Goal: Task Accomplishment & Management: Use online tool/utility

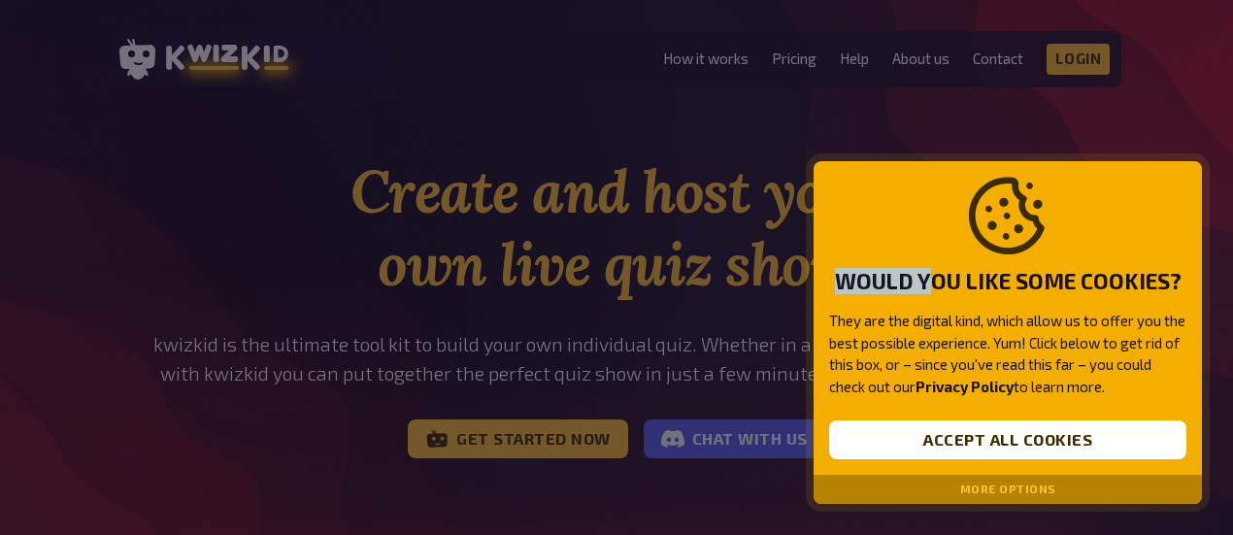
click at [1109, 127] on div at bounding box center [616, 267] width 1233 height 535
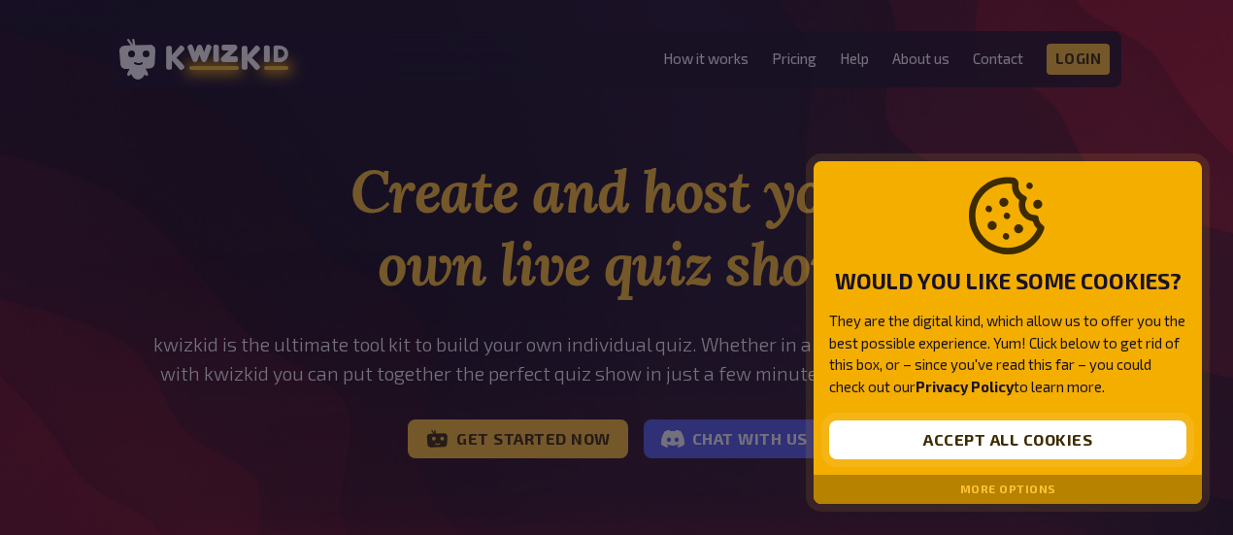
click at [1020, 440] on button "Accept all cookies" at bounding box center [1007, 440] width 357 height 39
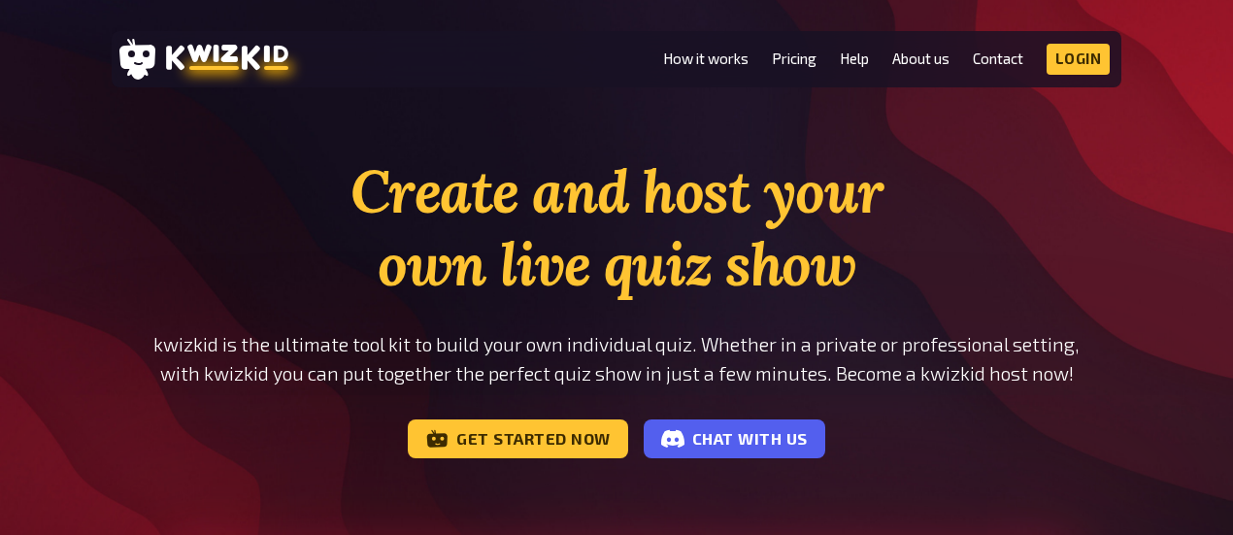
click at [1020, 440] on div "Get started now Chat with us" at bounding box center [617, 439] width 932 height 39
click at [1082, 69] on link "Login" at bounding box center [1079, 59] width 64 height 31
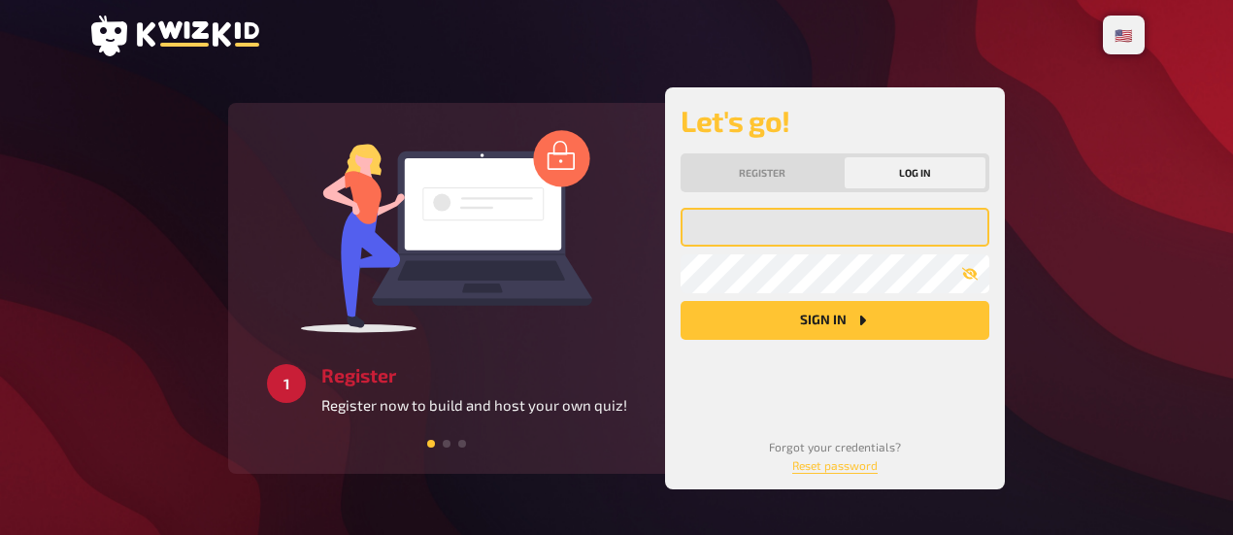
click at [767, 232] on input "email" at bounding box center [835, 227] width 309 height 39
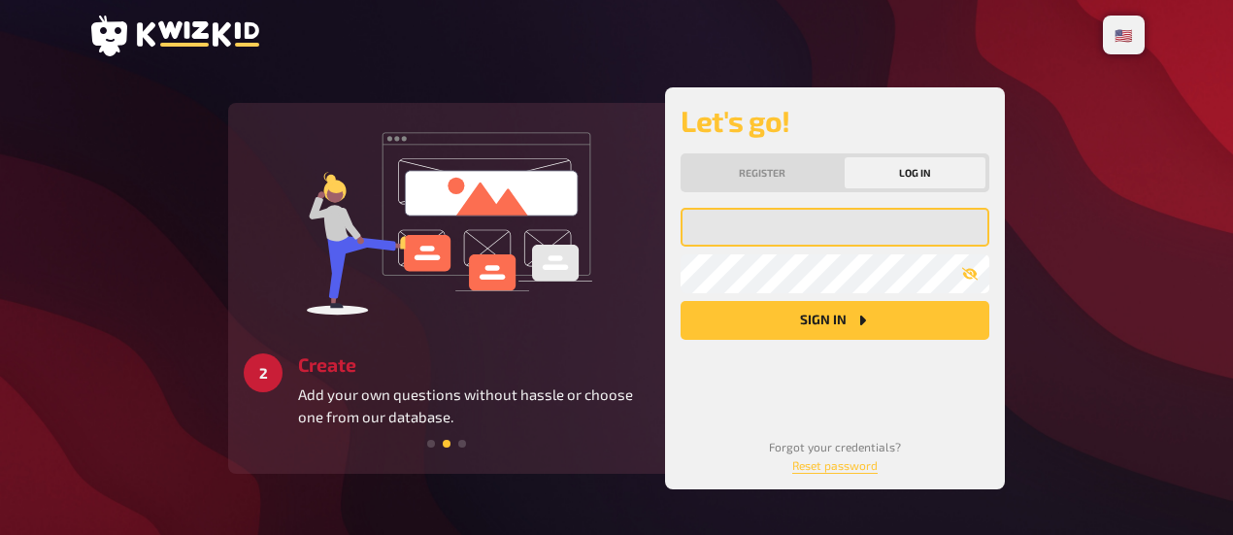
click at [767, 232] on input "email" at bounding box center [835, 227] width 309 height 39
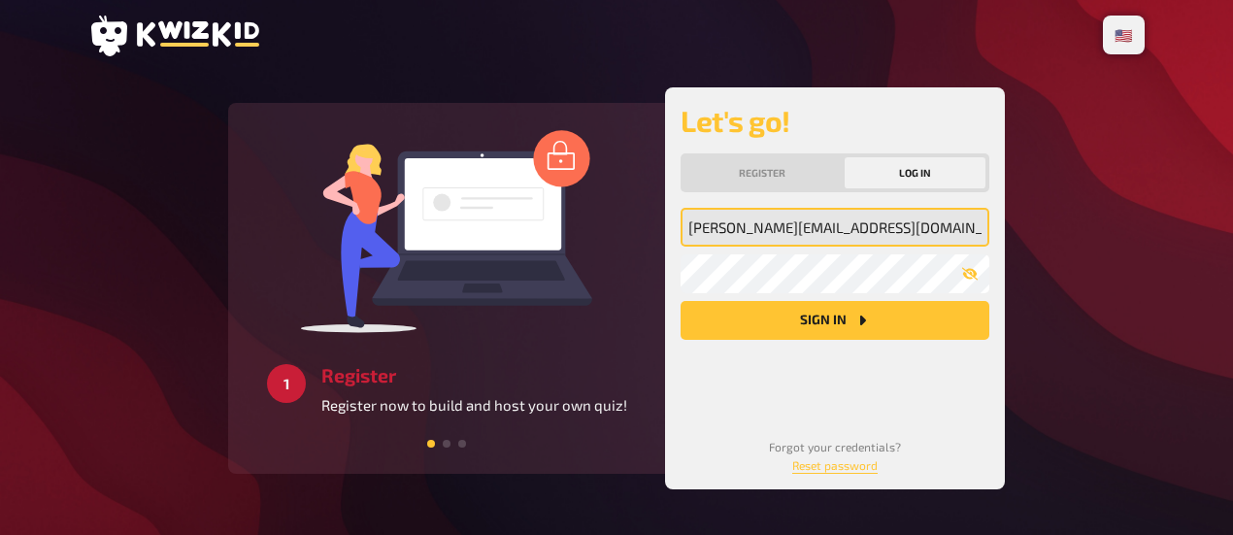
type input "judith_tieber@yahoo.de"
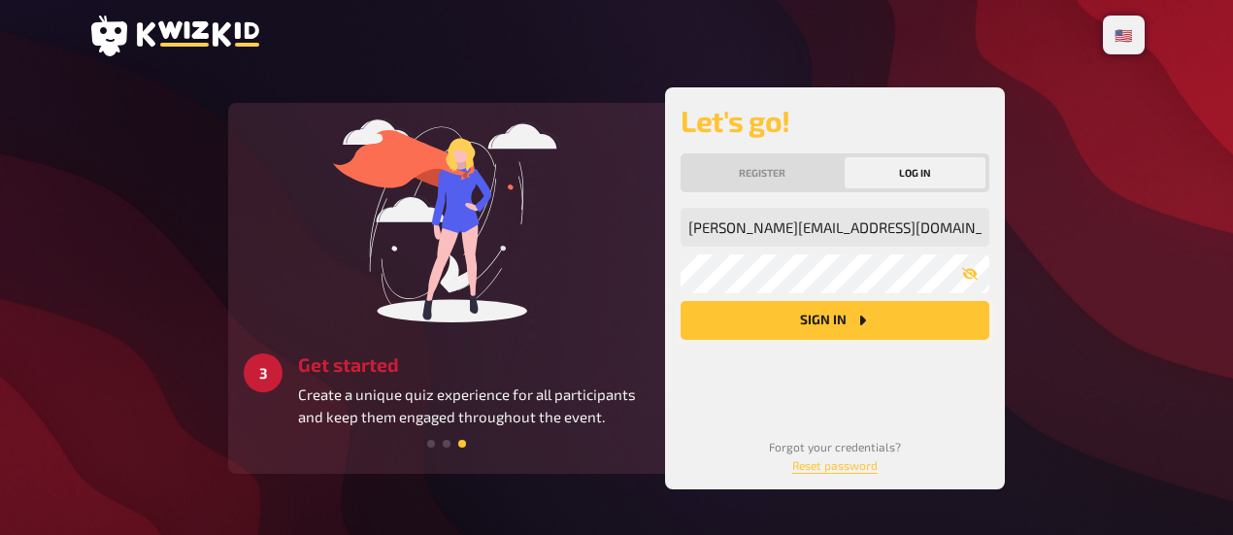
click at [889, 331] on button "Sign in" at bounding box center [835, 320] width 309 height 39
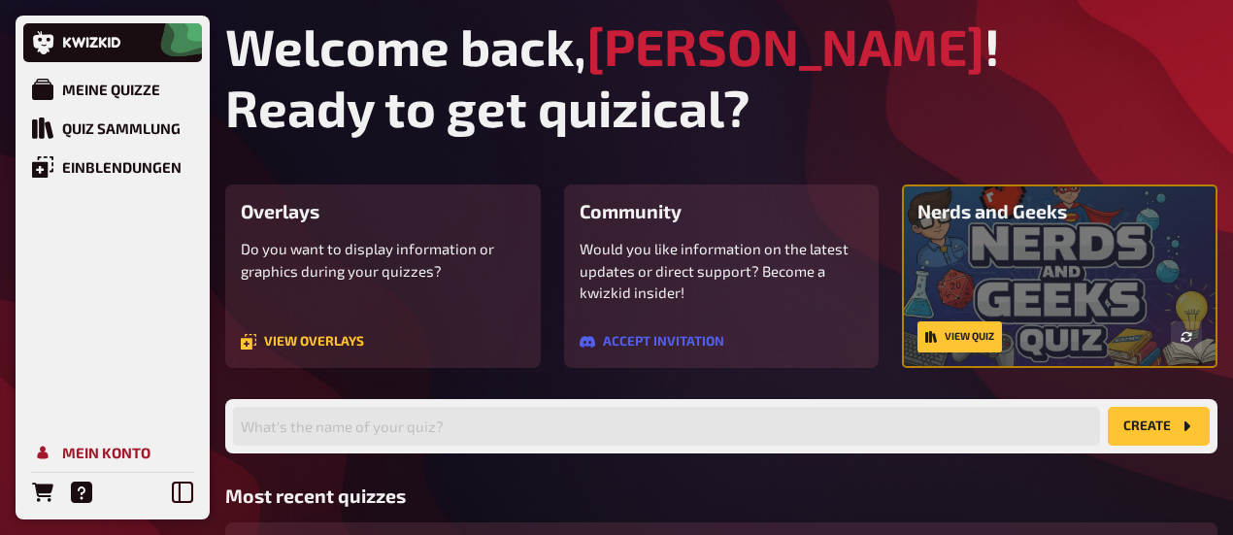
click at [51, 450] on icon "Mein Konto" at bounding box center [42, 452] width 21 height 21
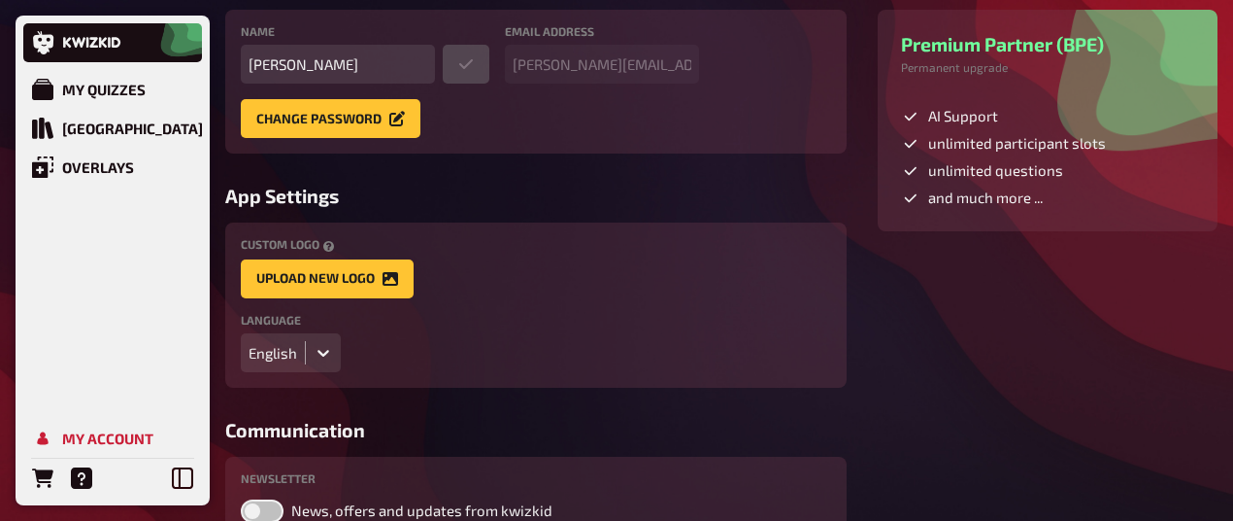
scroll to position [251, 0]
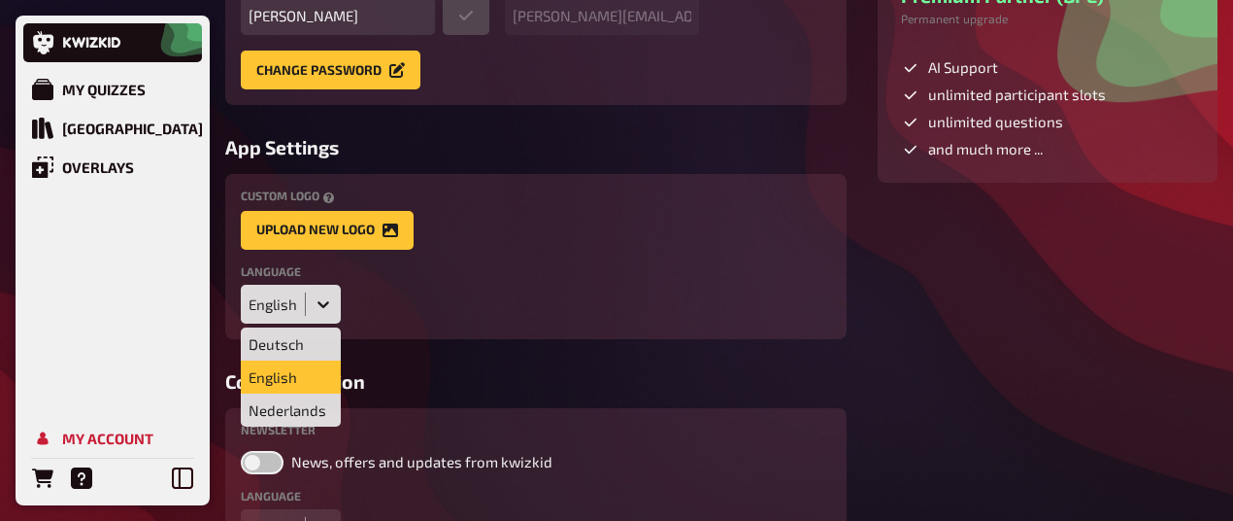
click at [334, 315] on div at bounding box center [323, 304] width 35 height 35
click at [276, 380] on div "English" at bounding box center [291, 376] width 100 height 33
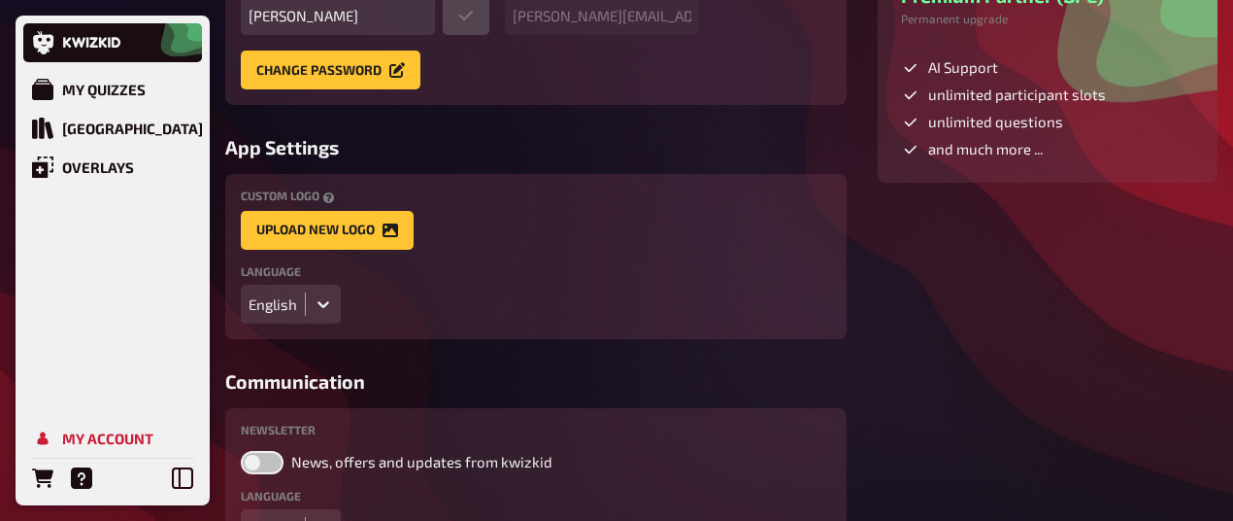
click at [1010, 425] on aside "Current Plan Premium Partner (BPE) Permanent upgrade AI Support unlimited parti…" at bounding box center [1048, 242] width 340 height 639
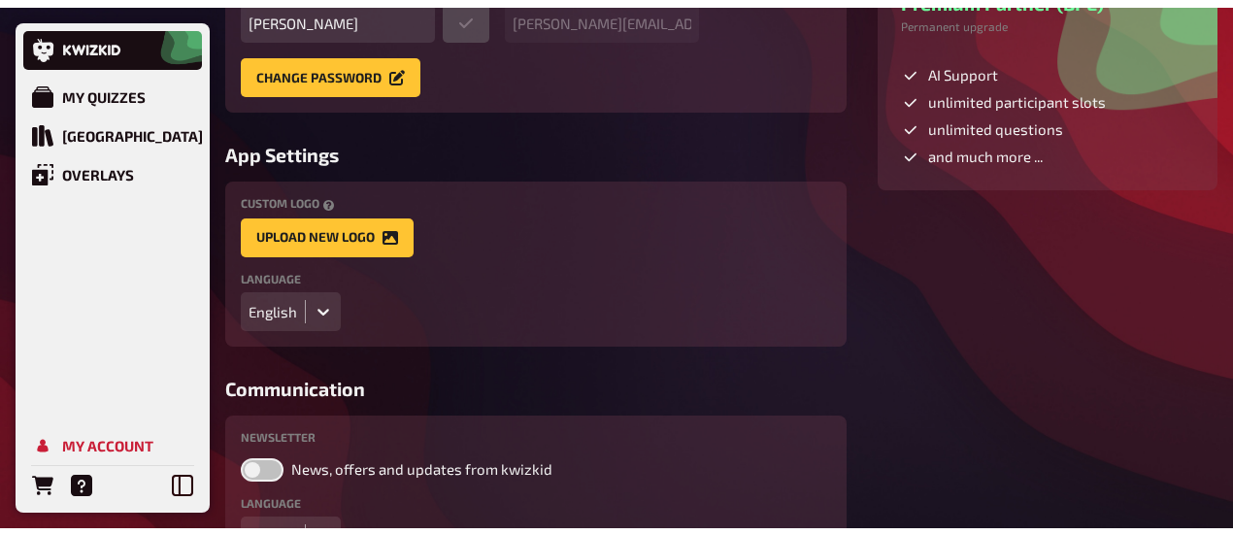
scroll to position [387, 0]
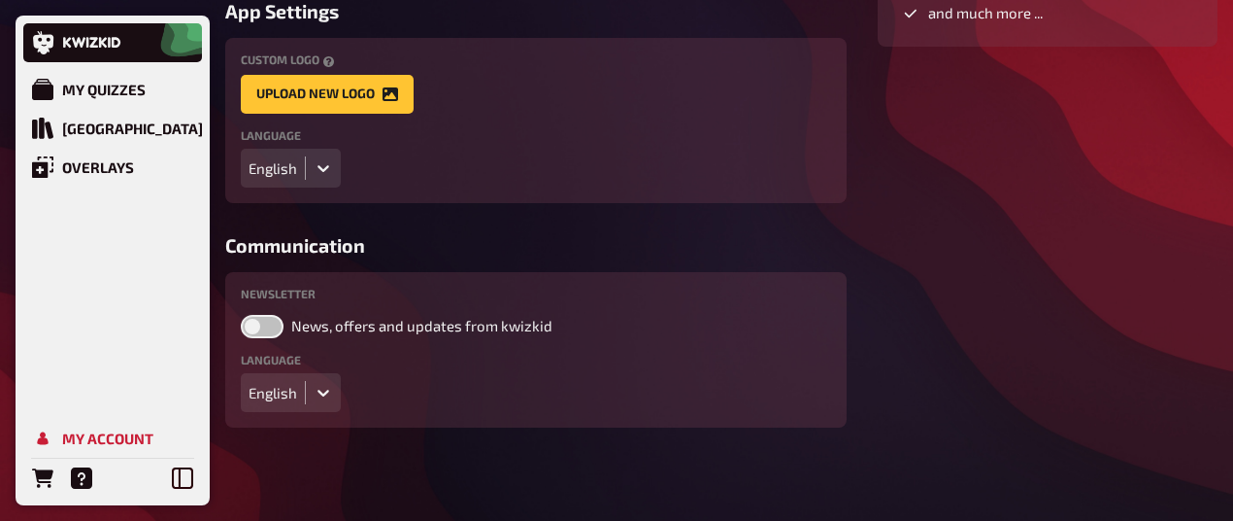
click at [650, 319] on label "News, offers and updates from kwizkid" at bounding box center [536, 326] width 591 height 23
click at [241, 315] on input "News, offers and updates from kwizkid" at bounding box center [240, 314] width 1 height 1
checkbox input "true"
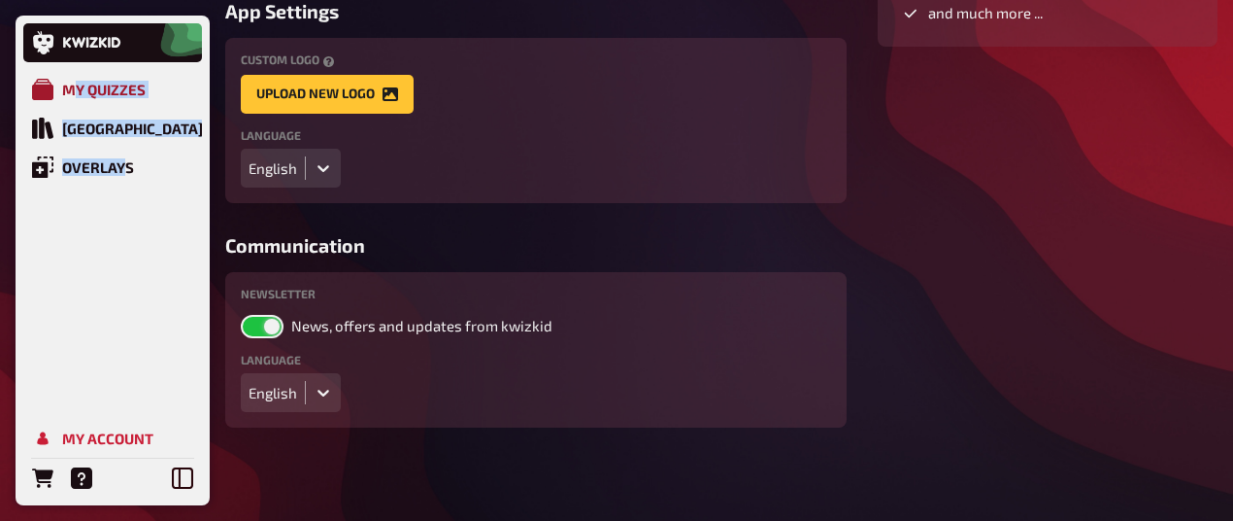
drag, startPoint x: 122, startPoint y: 190, endPoint x: 73, endPoint y: 71, distance: 129.3
click at [73, 71] on div "My Quizzes Quiz Library Overlays My Account" at bounding box center [112, 283] width 179 height 427
click at [73, 81] on div "My Quizzes" at bounding box center [104, 89] width 84 height 17
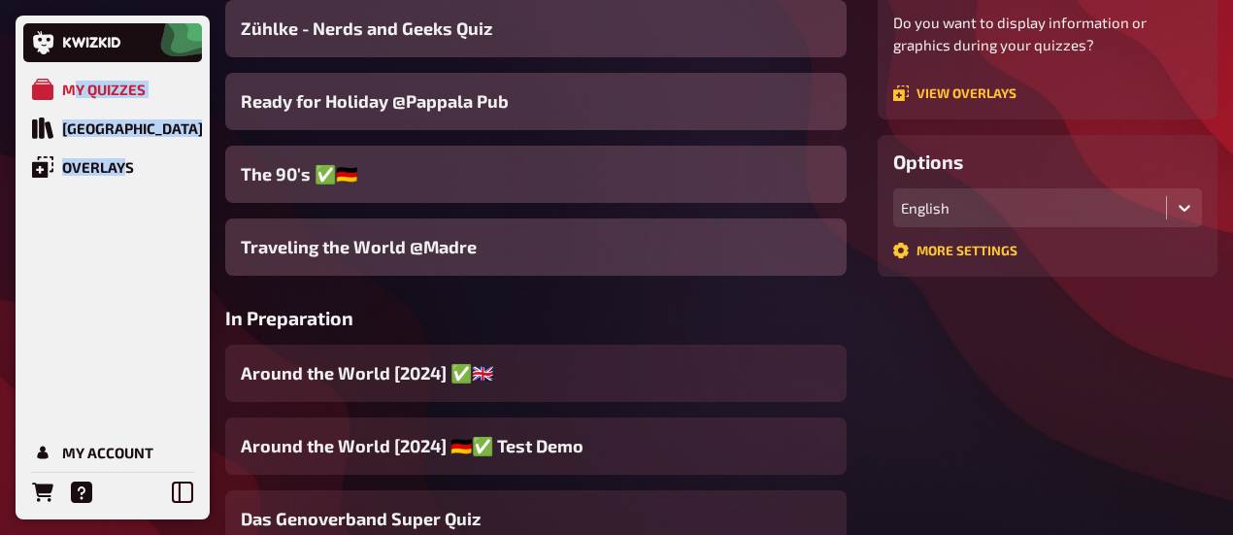
click at [545, 324] on h3 "In Preparation" at bounding box center [536, 318] width 622 height 22
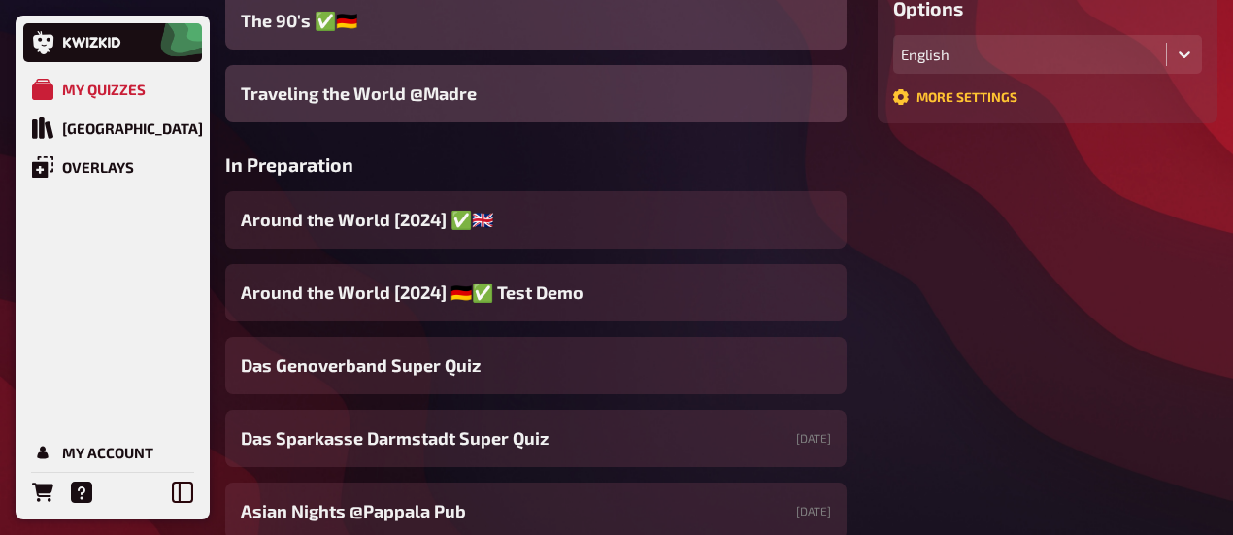
scroll to position [513, 0]
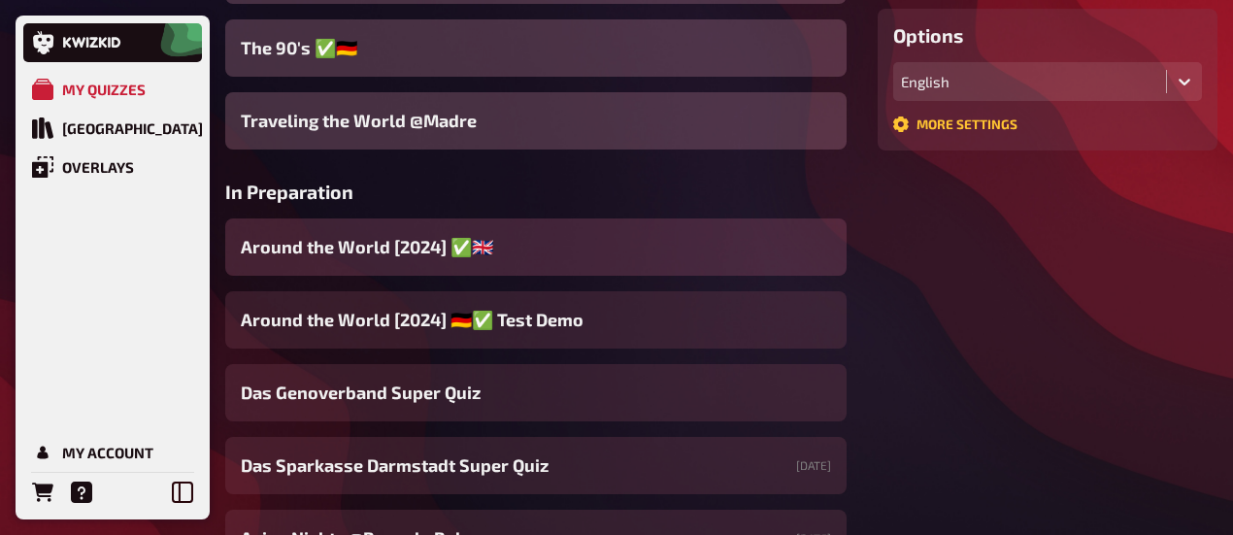
click at [402, 252] on span "Around the World [2024] ✅​🇬🇧​" at bounding box center [367, 247] width 253 height 26
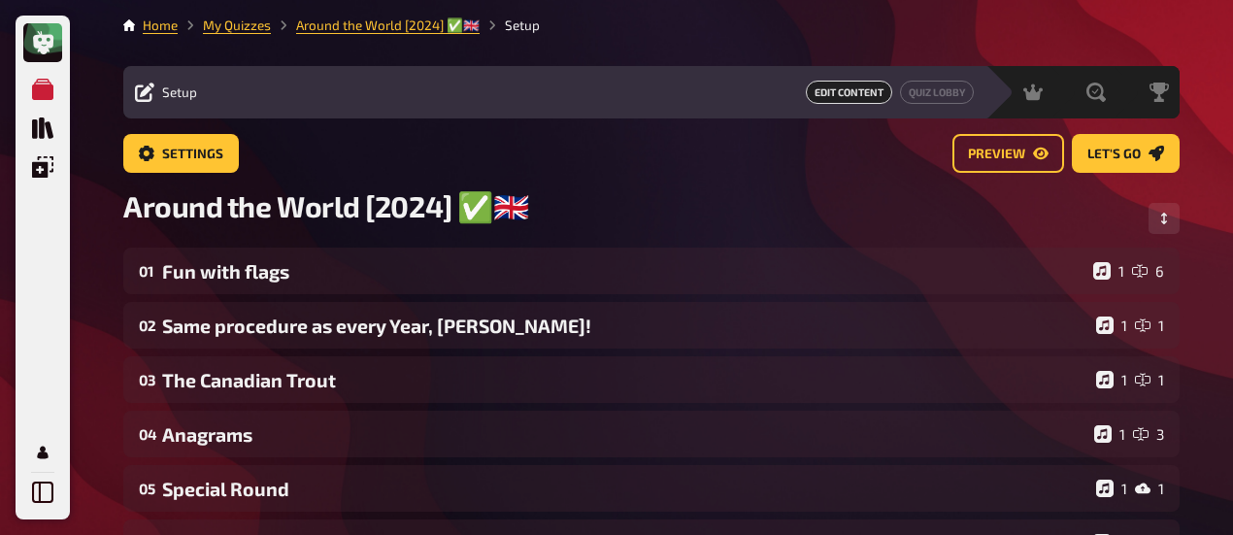
click at [862, 100] on span "Edit Content" at bounding box center [849, 92] width 86 height 23
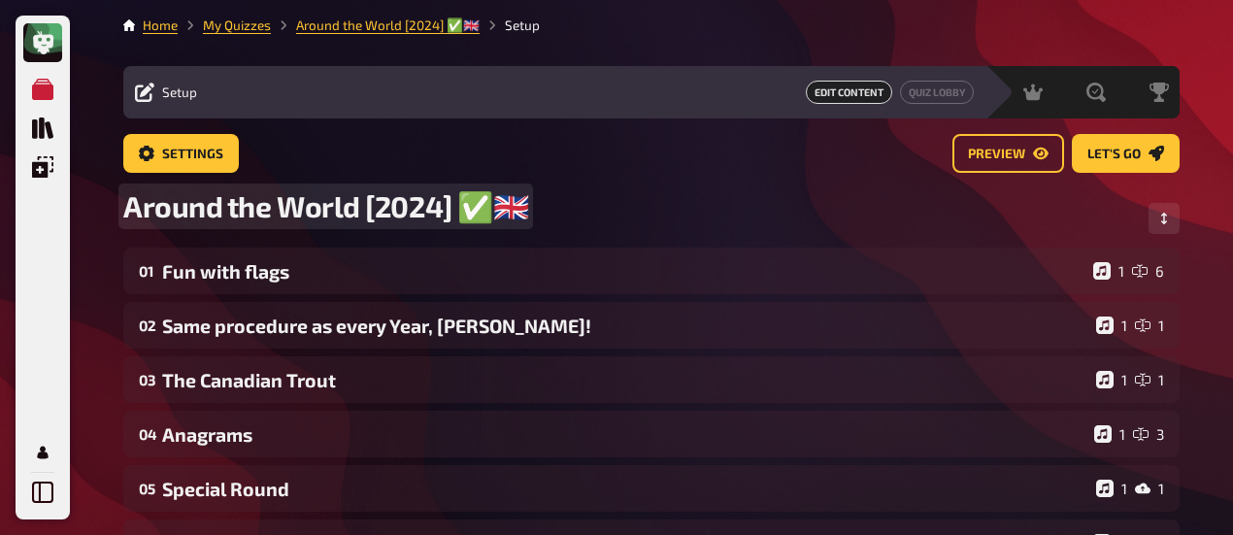
click at [369, 238] on div "Around the World [2024] ✅​🇬🇧​" at bounding box center [651, 217] width 1057 height 59
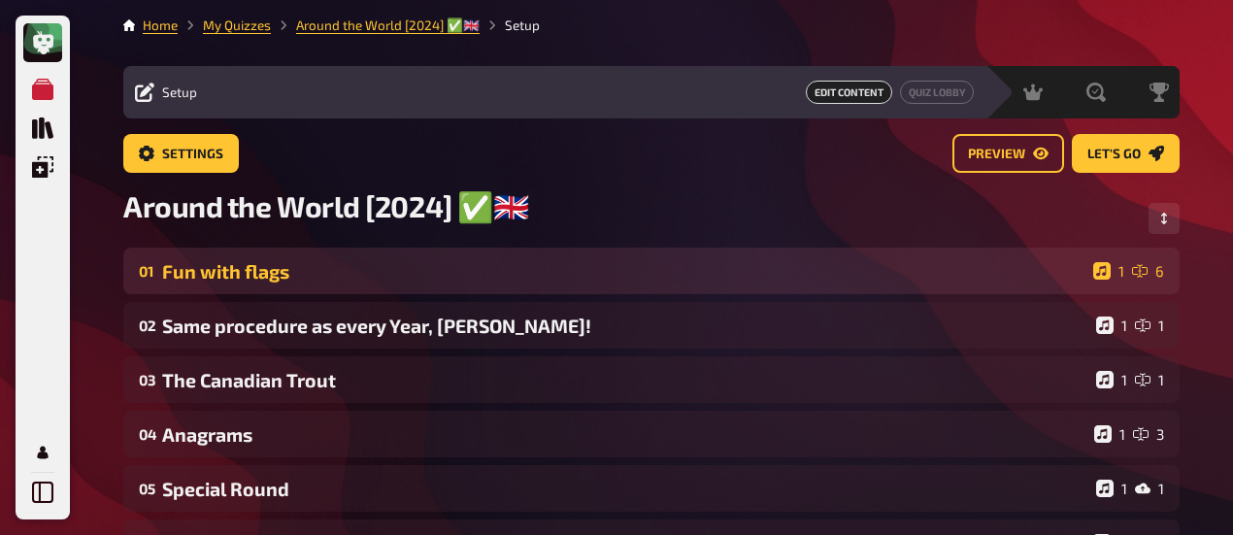
click at [293, 269] on div "Fun with flags" at bounding box center [624, 271] width 924 height 22
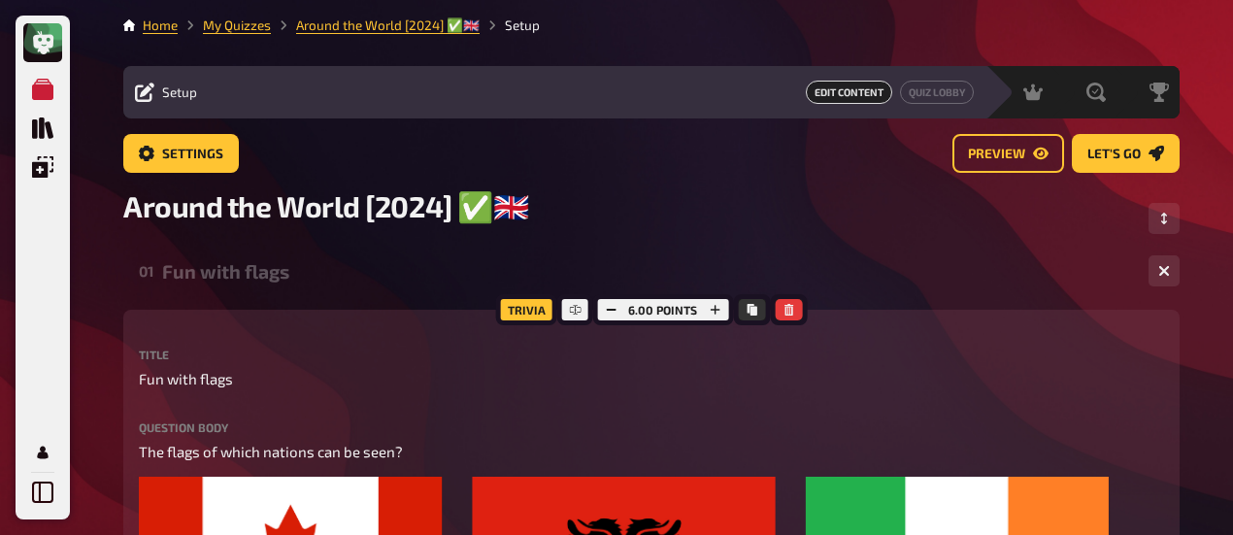
drag, startPoint x: 298, startPoint y: 285, endPoint x: 549, endPoint y: 314, distance: 252.3
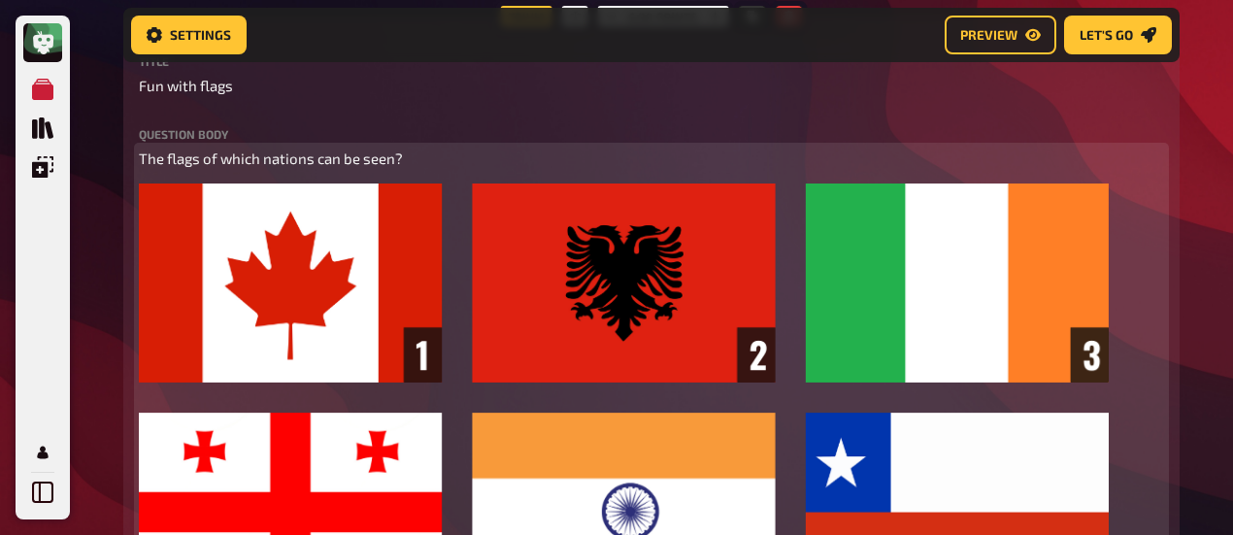
click at [916, 247] on img at bounding box center [624, 398] width 970 height 428
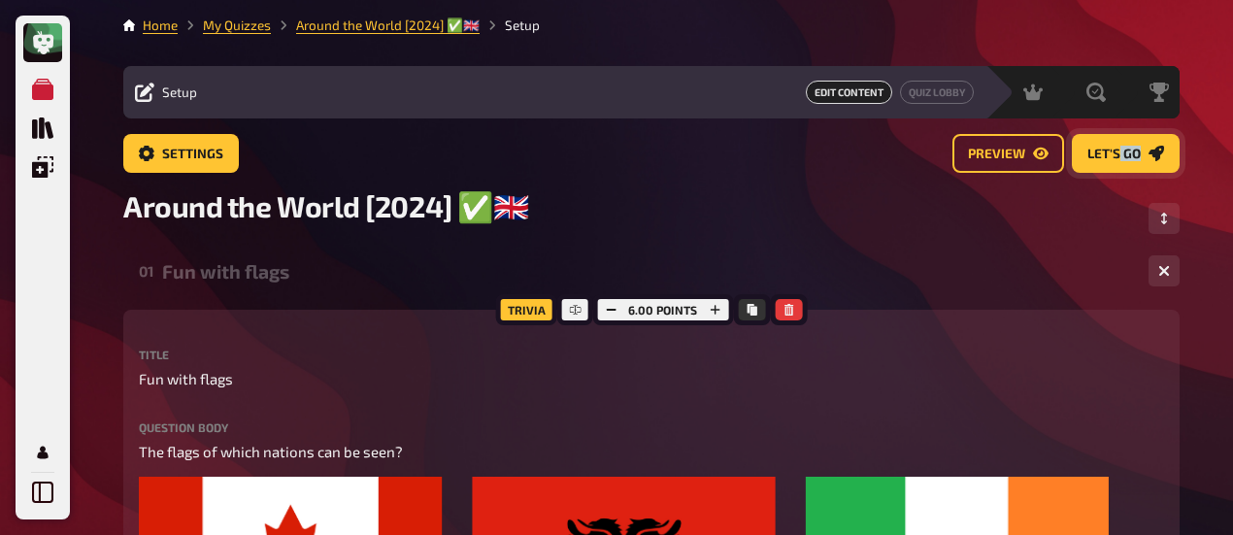
click at [1121, 170] on div "Settings Preview Let's go" at bounding box center [651, 161] width 1057 height 54
click at [1156, 147] on icon "Let's go" at bounding box center [1157, 154] width 16 height 16
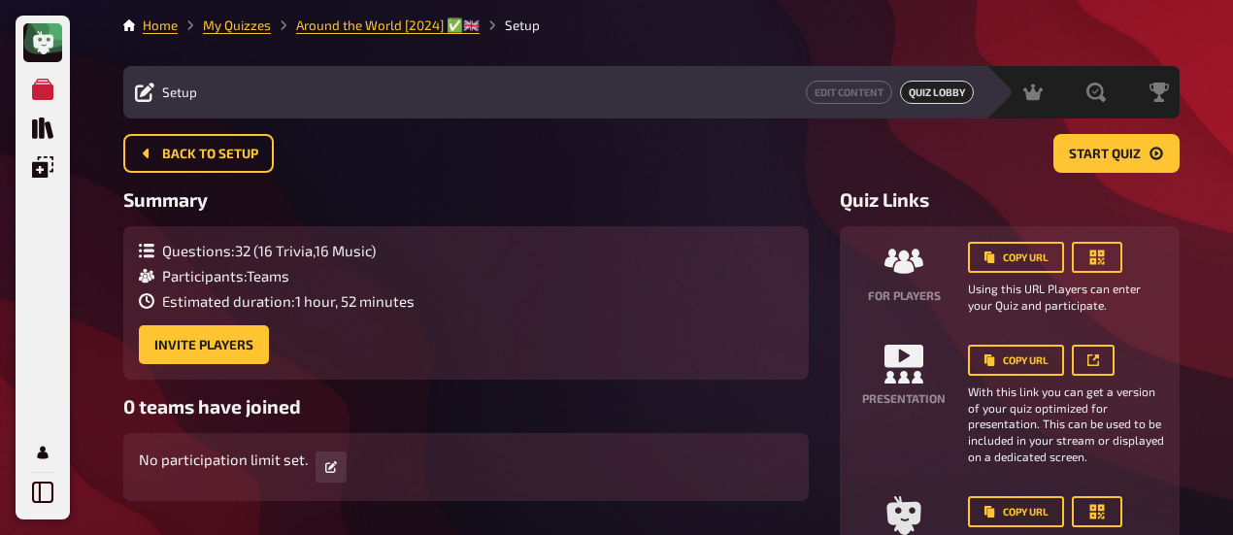
click at [709, 174] on div "Back to setup Start Quiz" at bounding box center [651, 161] width 1057 height 54
click at [973, 217] on div "Quiz Links For players Copy URL Using this URL Players can enter your Quiz and …" at bounding box center [1010, 385] width 340 height 394
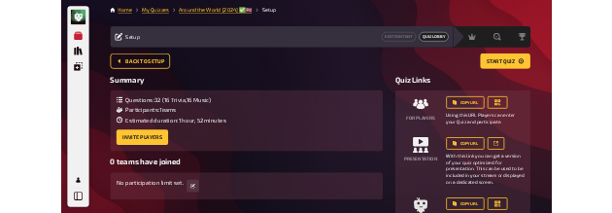
scroll to position [99, 0]
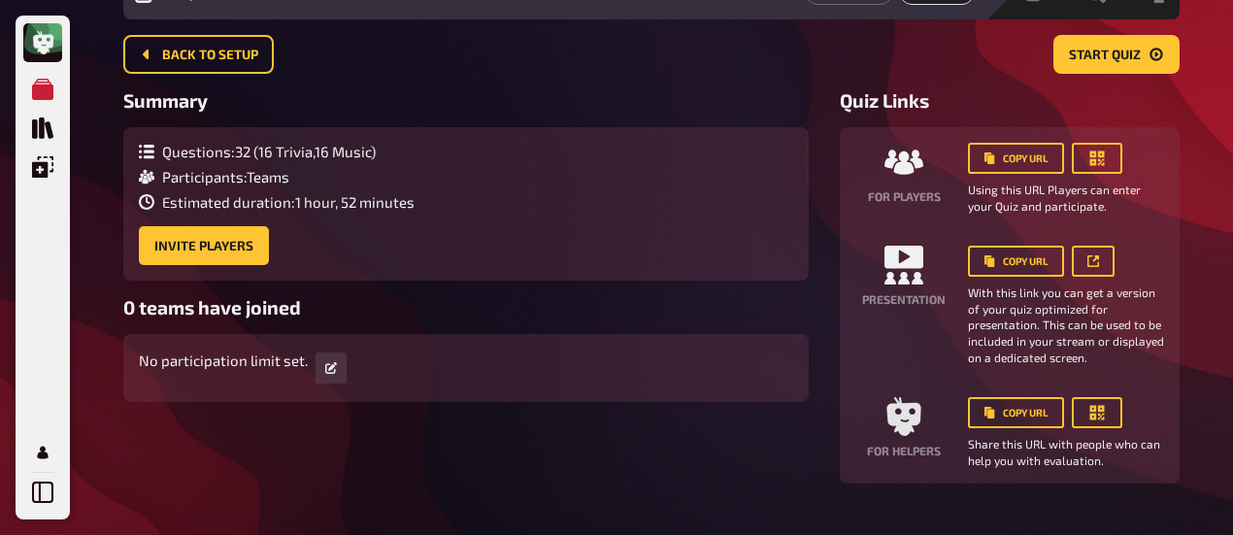
drag, startPoint x: 1012, startPoint y: 234, endPoint x: 1014, endPoint y: 244, distance: 9.9
click at [1014, 244] on div "For players Copy URL Using this URL Players can enter your Quiz and participate…" at bounding box center [1010, 305] width 309 height 325
click at [1092, 260] on icon at bounding box center [1094, 261] width 12 height 12
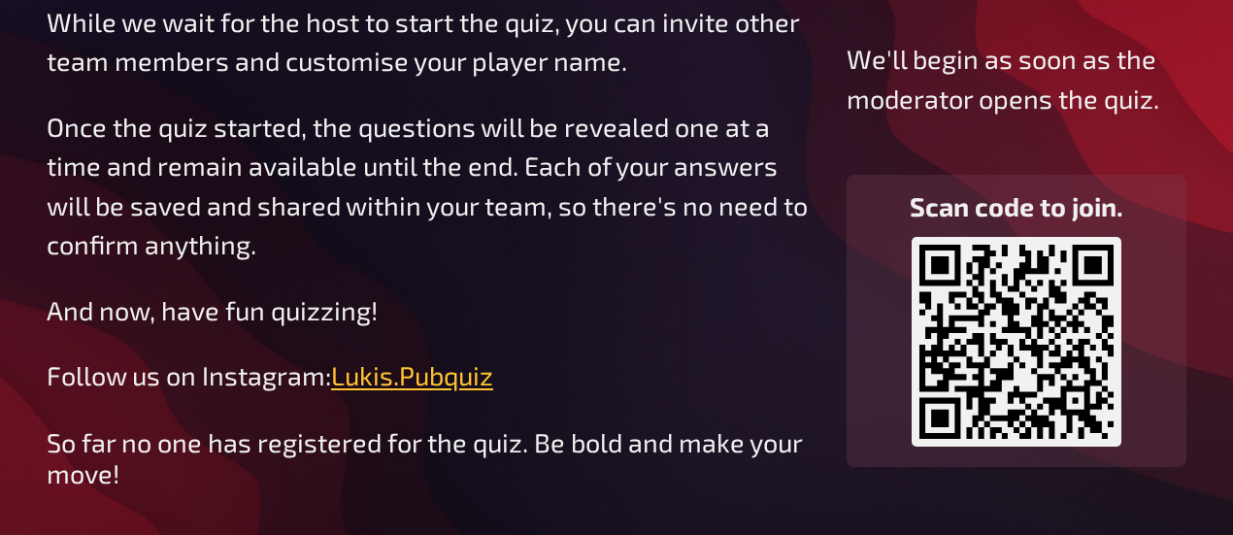
scroll to position [240, 0]
click at [425, 301] on p "And now, have fun quizzing!" at bounding box center [431, 310] width 769 height 40
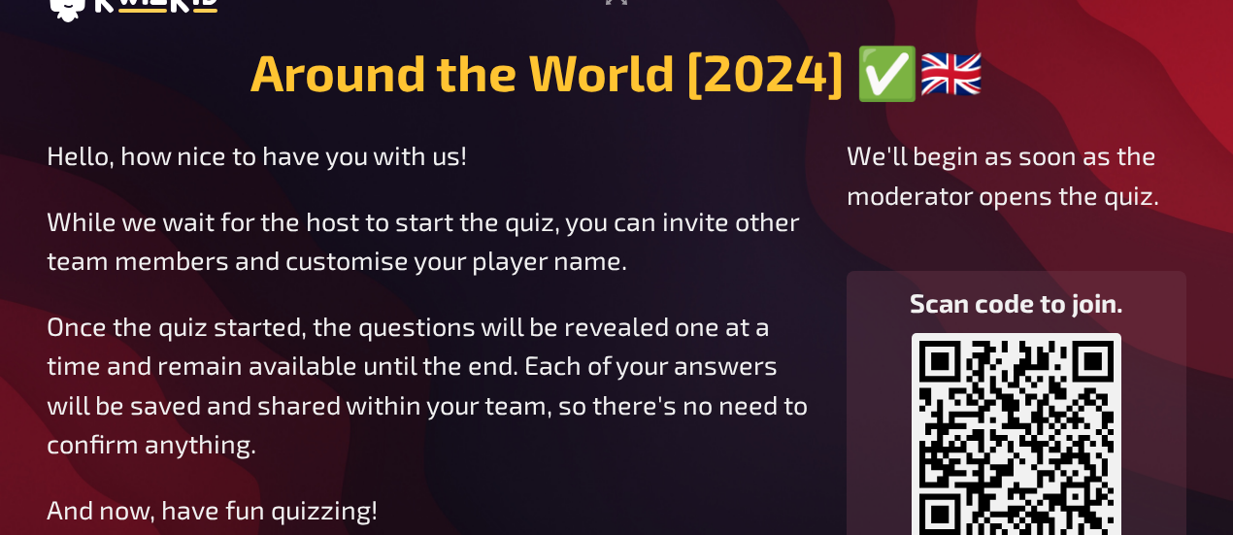
scroll to position [0, 0]
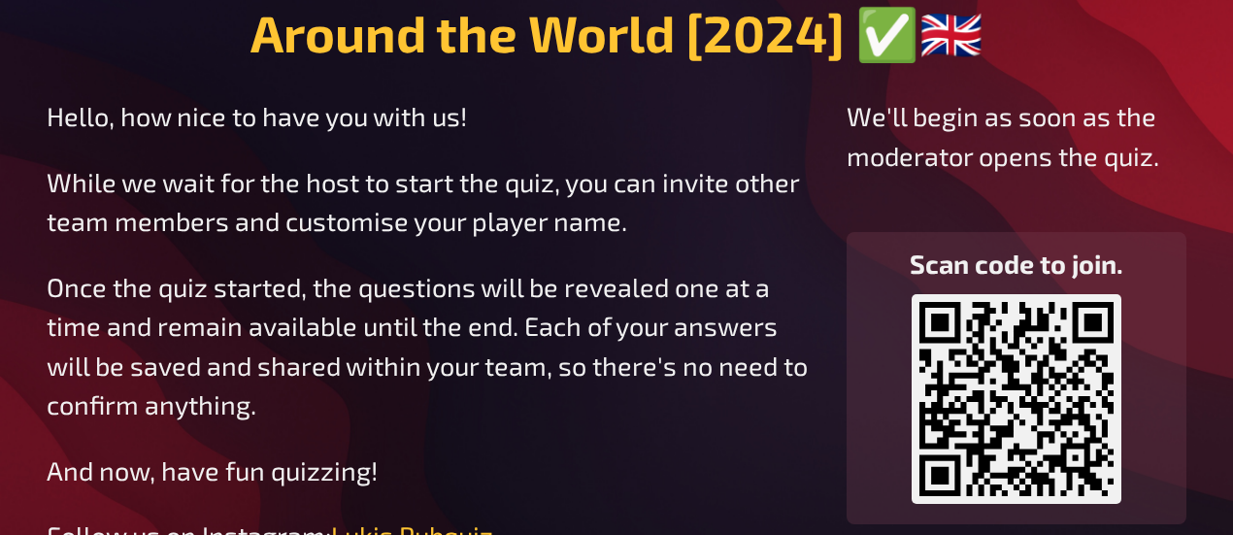
drag, startPoint x: 547, startPoint y: 5, endPoint x: 697, endPoint y: 158, distance: 215.0
click at [697, 158] on div "Hello, how nice to have you with us! While we wait for the host to start the qu…" at bounding box center [431, 325] width 769 height 459
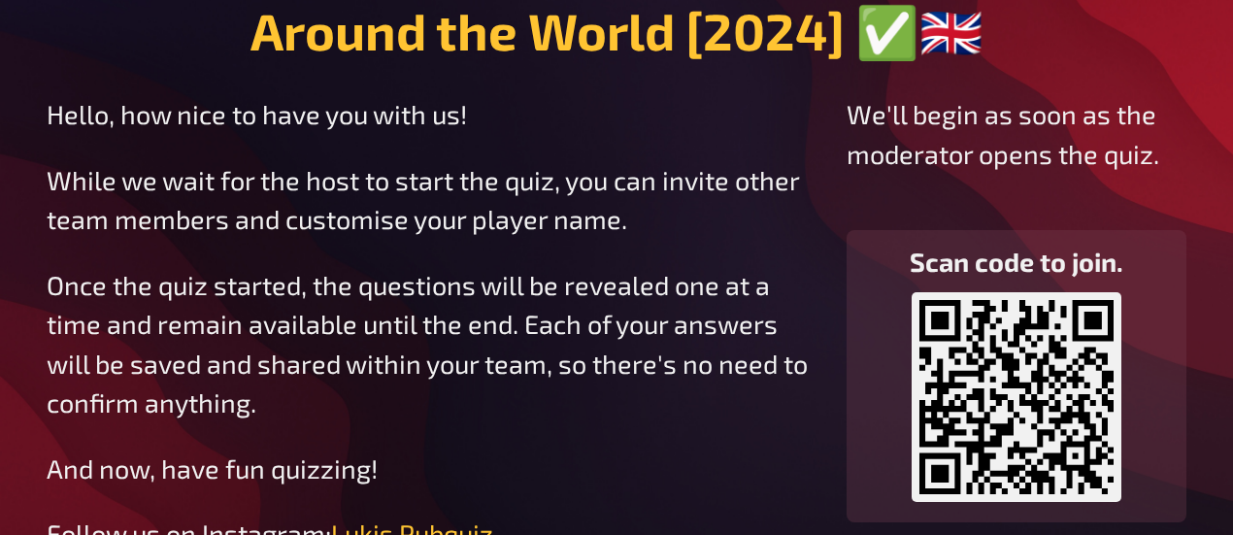
drag, startPoint x: 629, startPoint y: 240, endPoint x: 310, endPoint y: 347, distance: 336.9
click at [310, 347] on p "Once the quiz started, the questions will be revealed one at a time and remain …" at bounding box center [431, 343] width 769 height 157
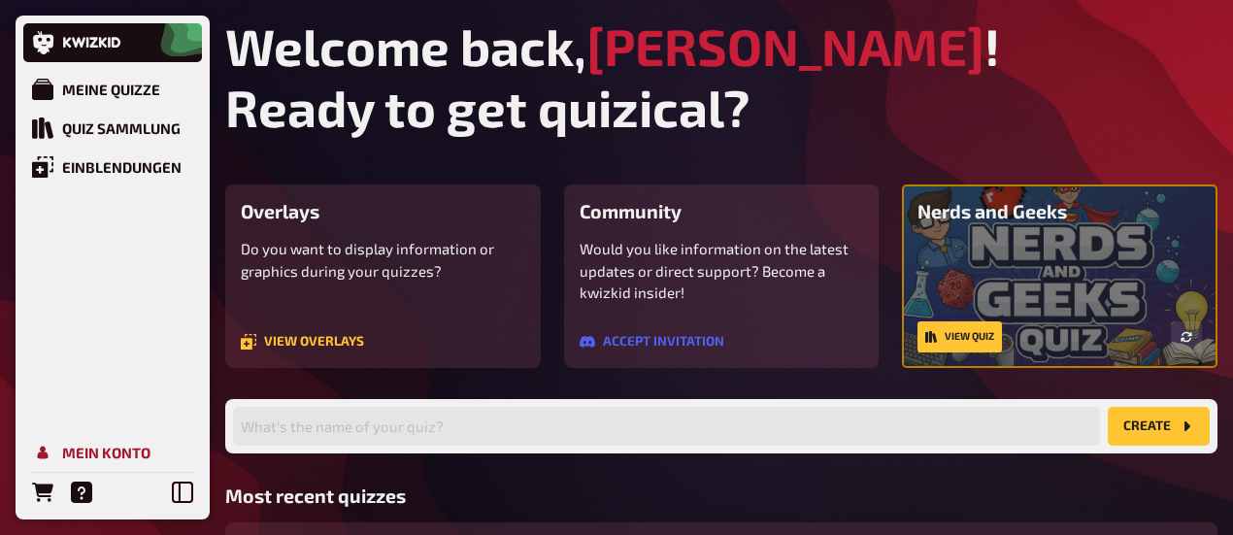
click at [131, 457] on div "Mein Konto" at bounding box center [106, 452] width 88 height 17
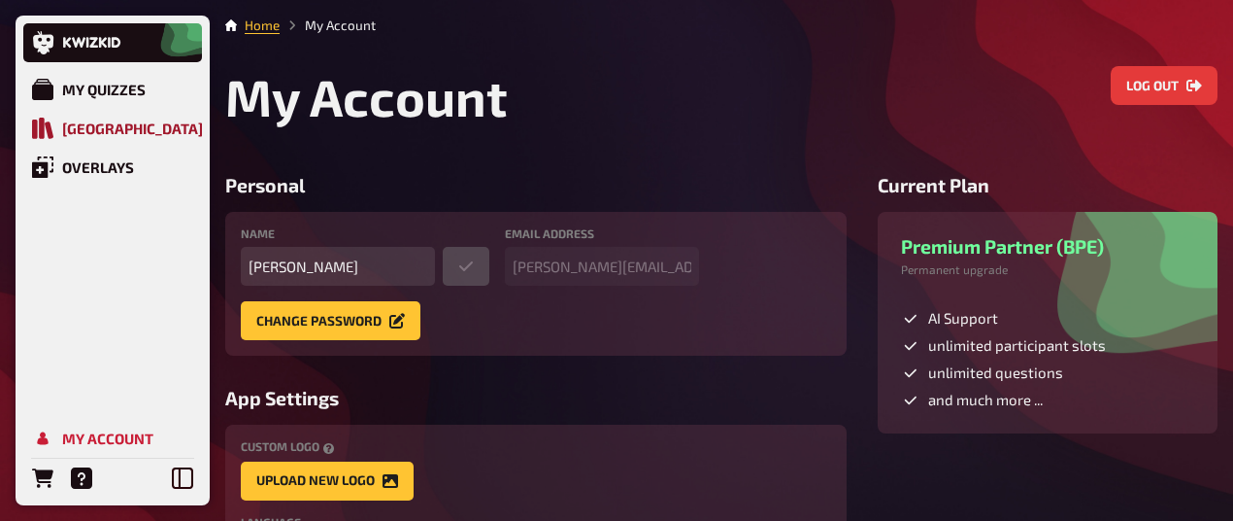
click at [119, 127] on div "Quiz Library" at bounding box center [132, 127] width 141 height 17
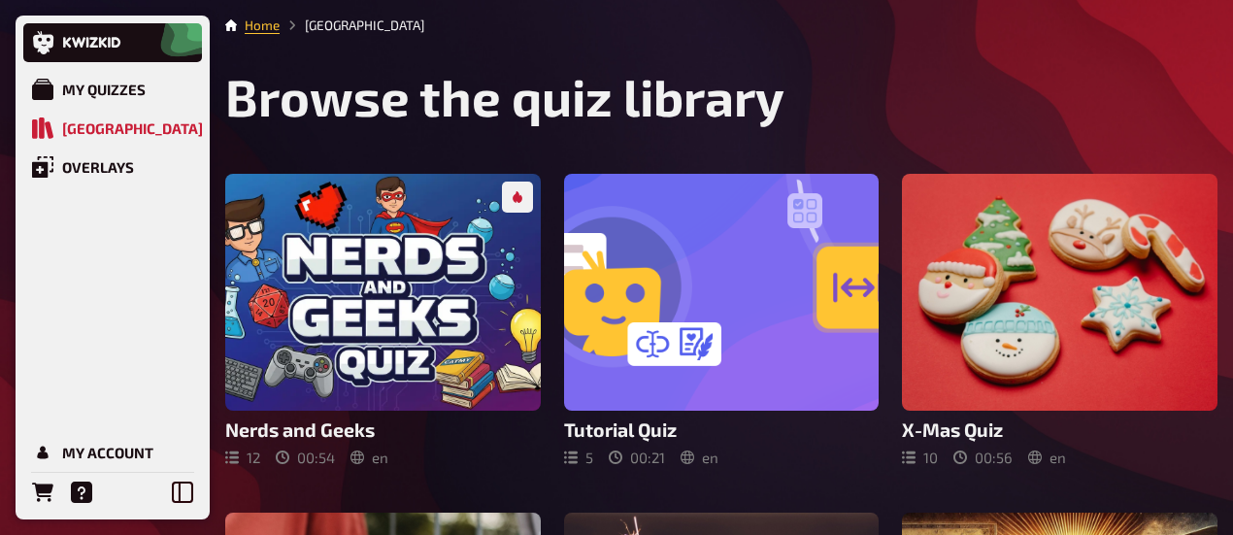
click at [442, 127] on h1 "Browse the quiz library" at bounding box center [721, 96] width 993 height 61
click at [103, 100] on link "My Quizzes" at bounding box center [112, 89] width 179 height 39
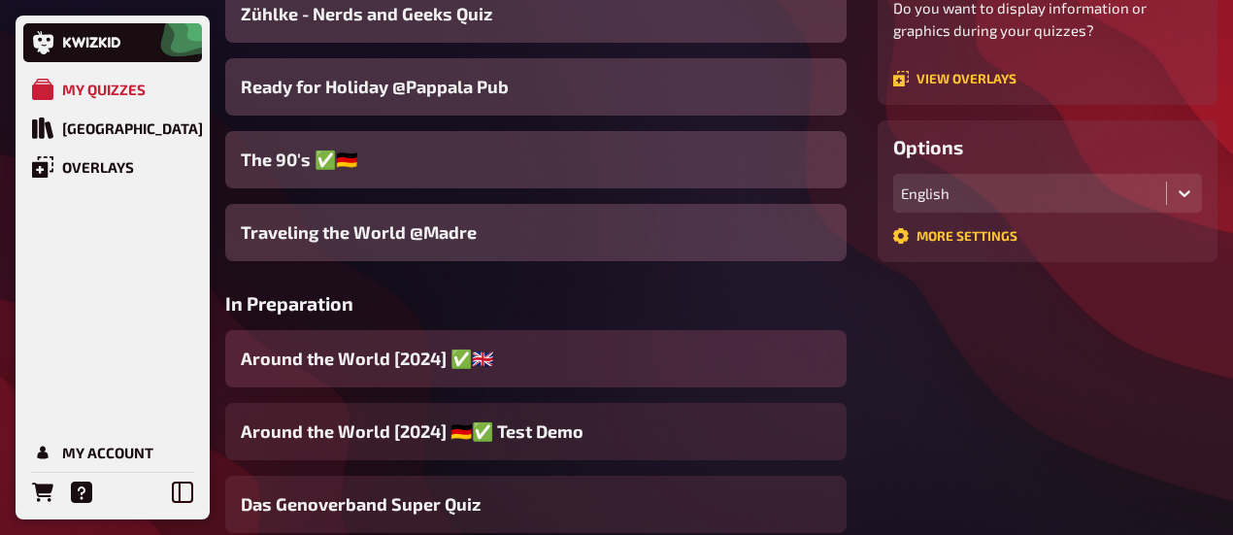
scroll to position [402, 0]
click at [416, 354] on span "Around the World [2024] ✅​🇬🇧​" at bounding box center [367, 358] width 253 height 26
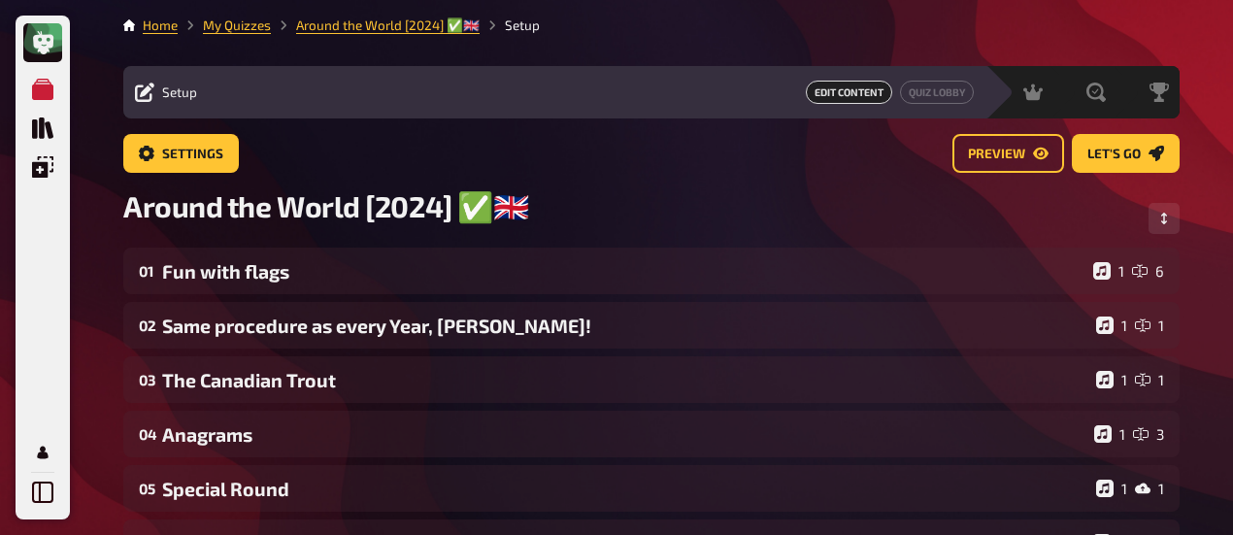
click at [703, 232] on div "Around the World [2024] ✅​🇬🇧​" at bounding box center [651, 217] width 1057 height 59
click at [1105, 156] on span "Let's go" at bounding box center [1114, 155] width 53 height 14
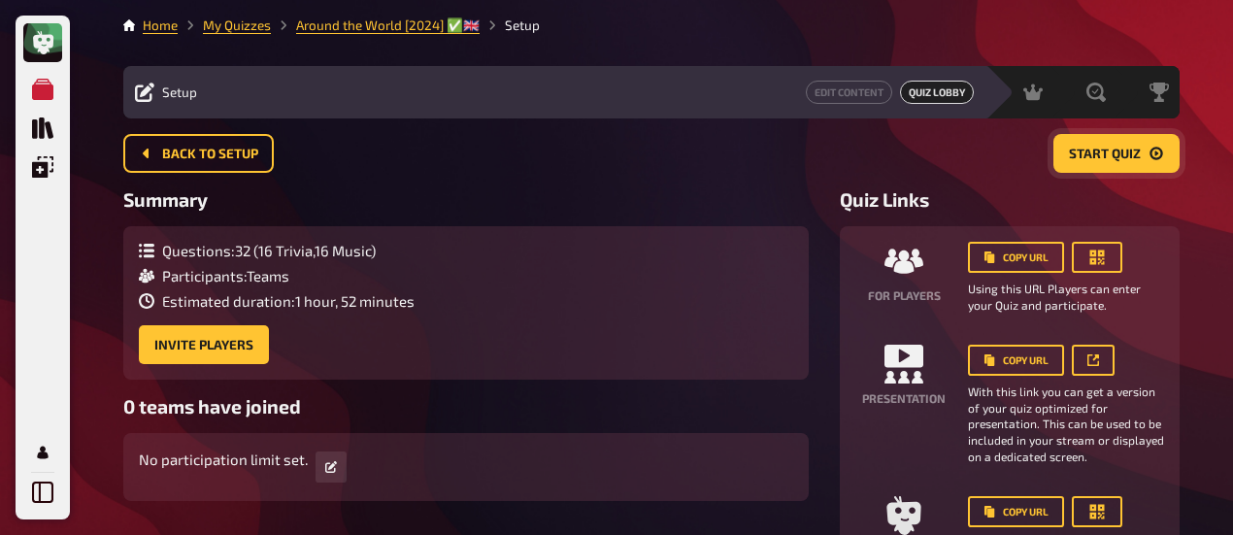
click at [1125, 166] on button "Start Quiz" at bounding box center [1117, 153] width 126 height 39
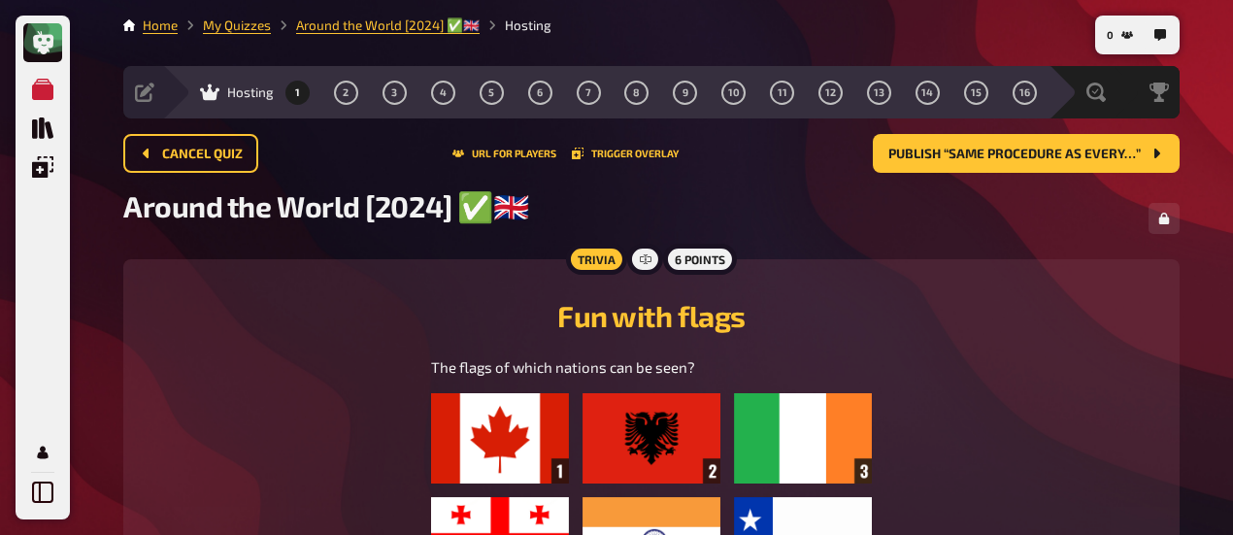
drag, startPoint x: 1125, startPoint y: 166, endPoint x: 843, endPoint y: 228, distance: 288.4
click at [843, 228] on div "Around the World [2024] ✅​🇬🇧​" at bounding box center [651, 217] width 1057 height 59
click at [913, 232] on div "Around the World [2024] ✅​🇬🇧​" at bounding box center [651, 217] width 1057 height 59
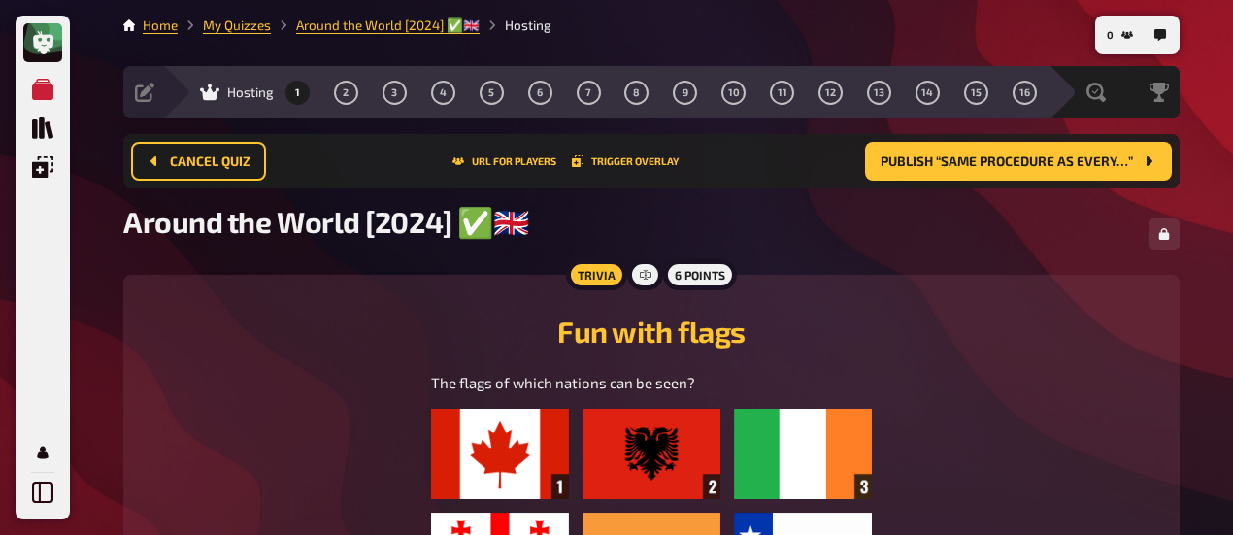
scroll to position [409, 0]
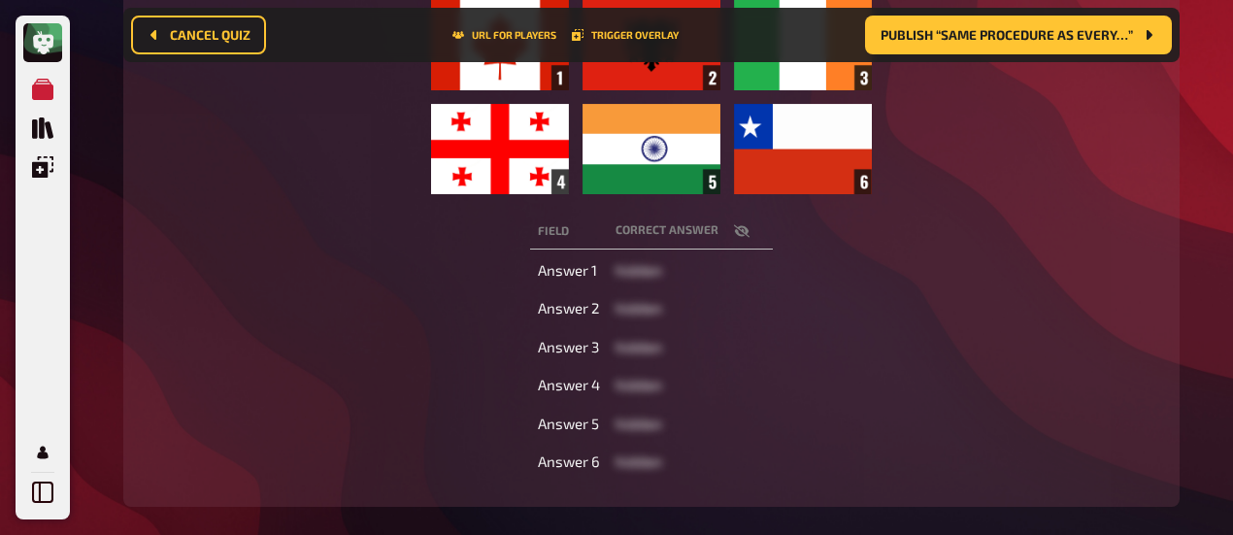
click at [913, 232] on div "Field correct answer Answer 1 hidden Answer 2 hidden Answer 3 hidden Answer 4 h…" at bounding box center [652, 347] width 1010 height 274
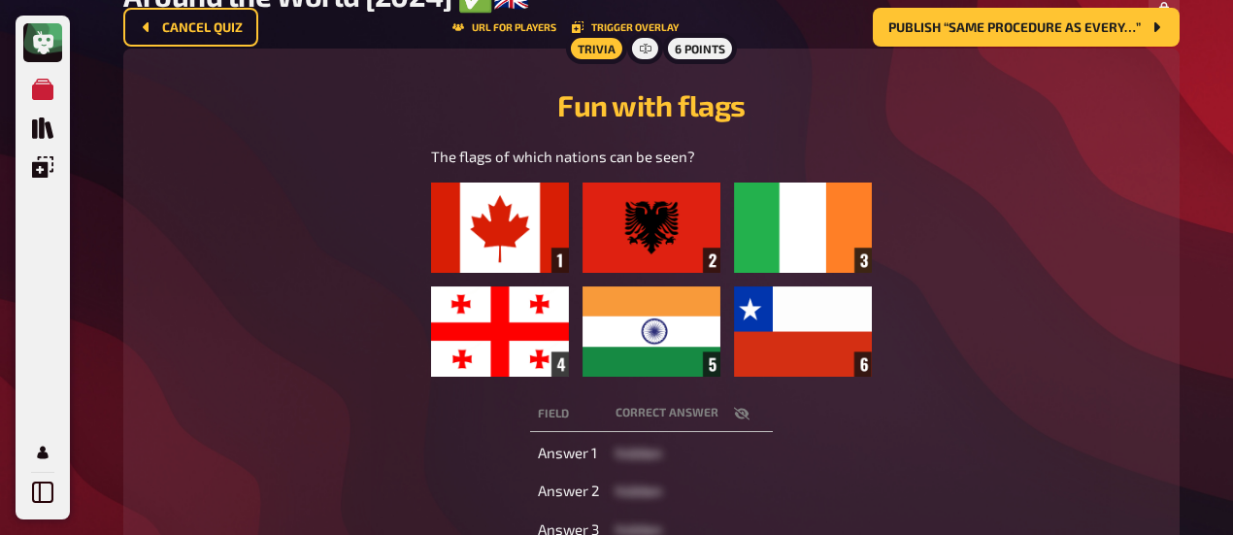
scroll to position [100, 0]
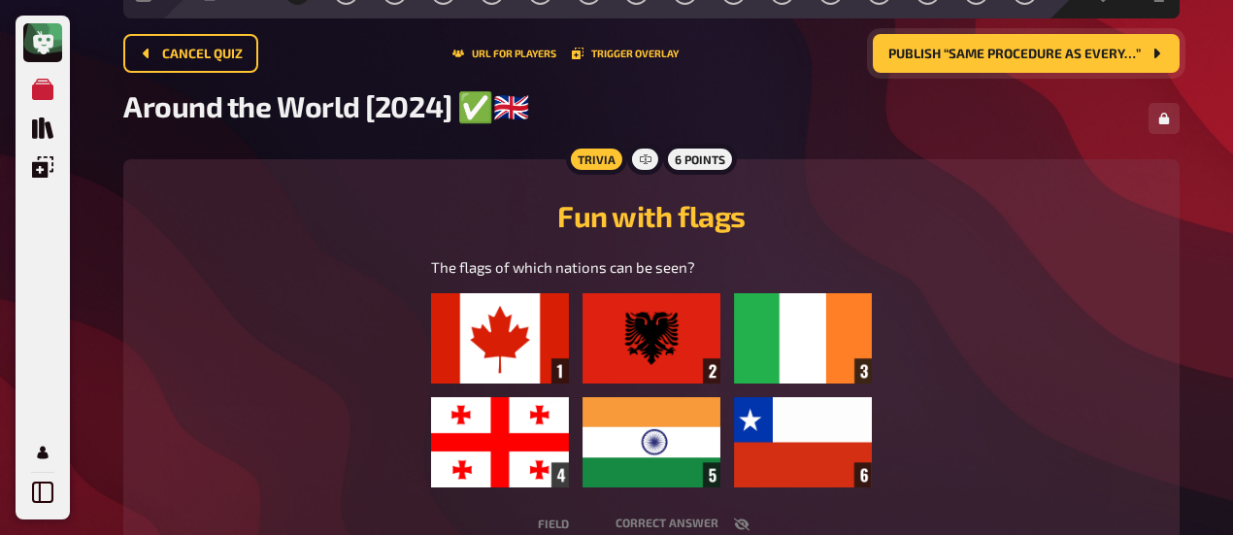
click at [1029, 55] on span "Publish “Same procedure as every…”" at bounding box center [1015, 55] width 253 height 14
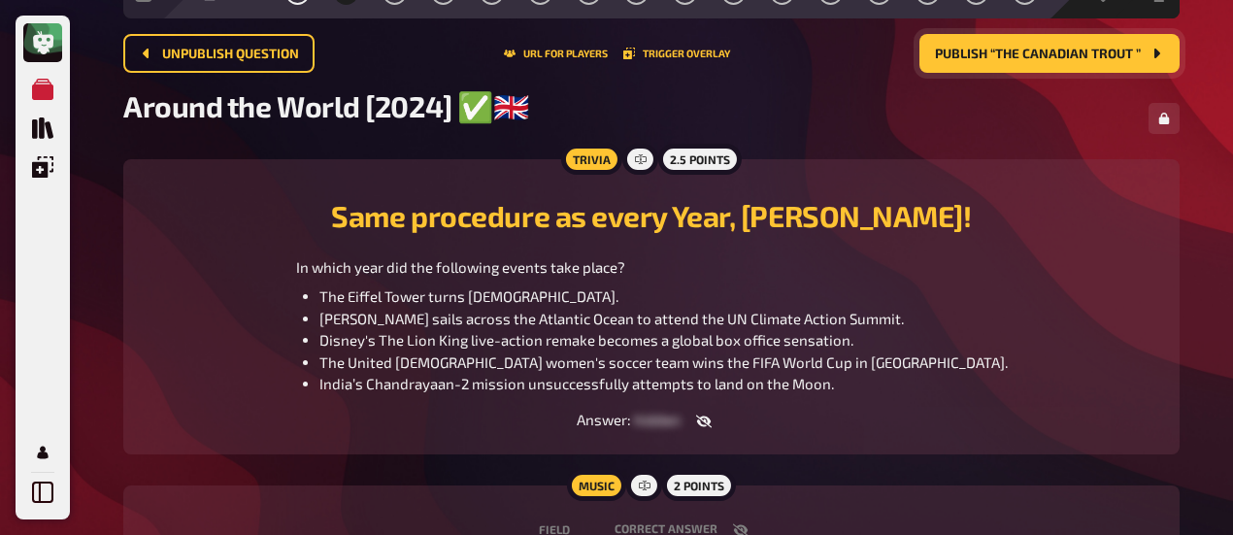
click at [1029, 55] on span "Publish “The Canadian Trout ”" at bounding box center [1038, 55] width 206 height 14
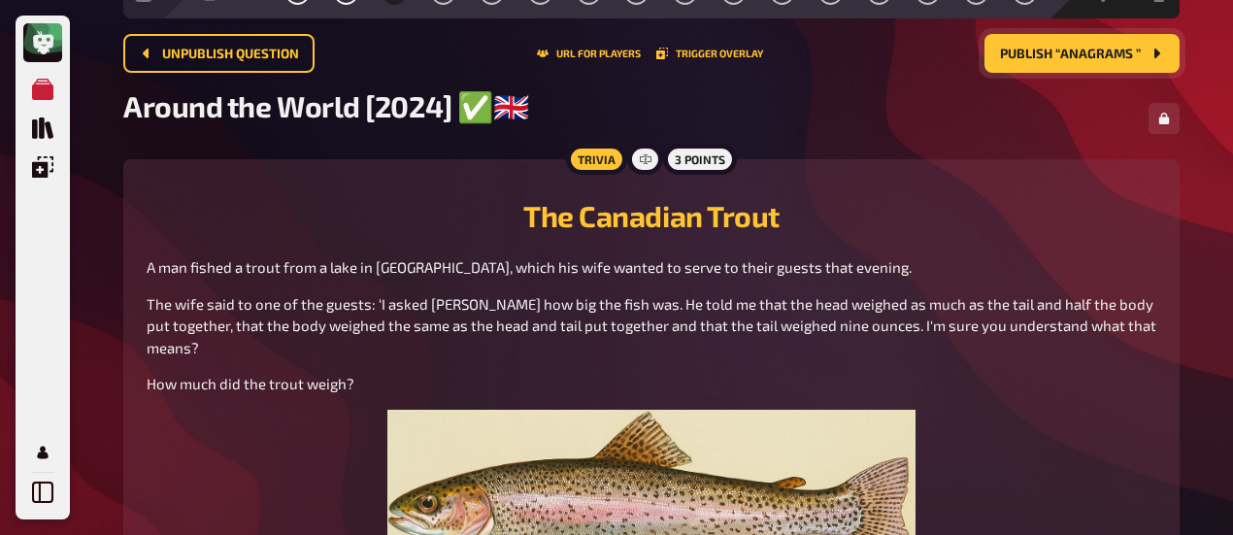
click at [1029, 55] on span "Publish “Anagrams ”" at bounding box center [1070, 55] width 141 height 14
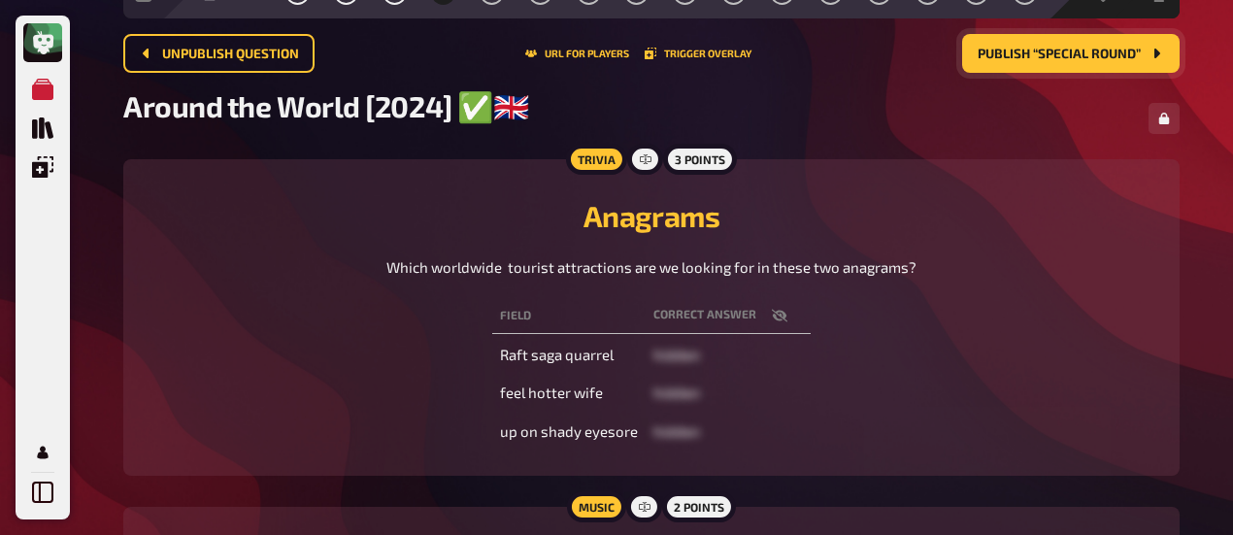
click at [1029, 55] on span "Publish “Special Round”" at bounding box center [1059, 55] width 163 height 14
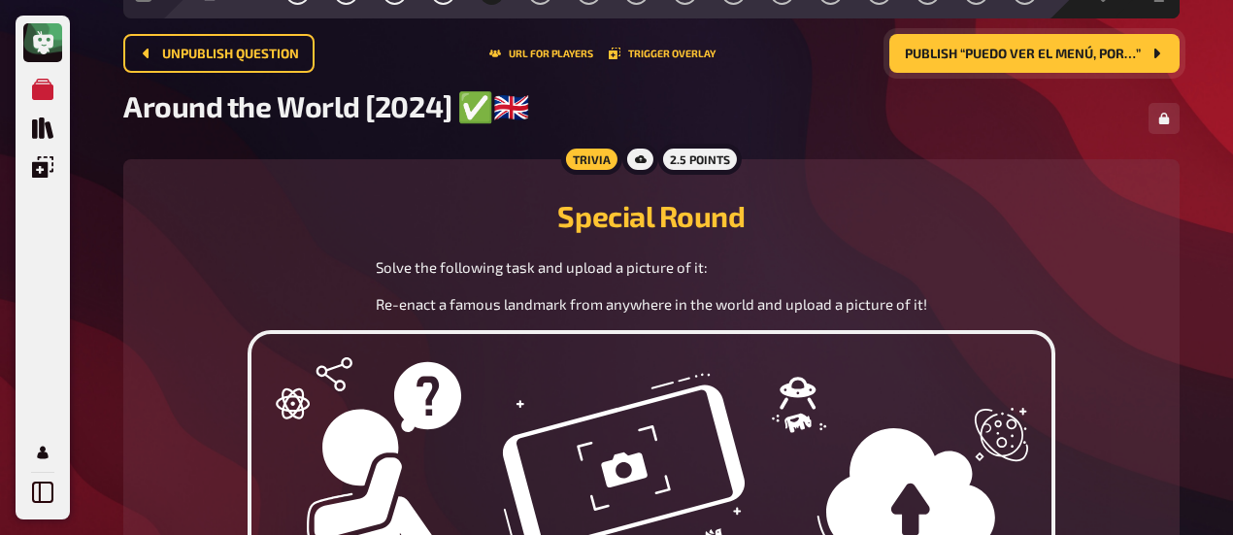
click at [1029, 55] on span "Publish “Puedo ver el menú, por…”" at bounding box center [1023, 55] width 236 height 14
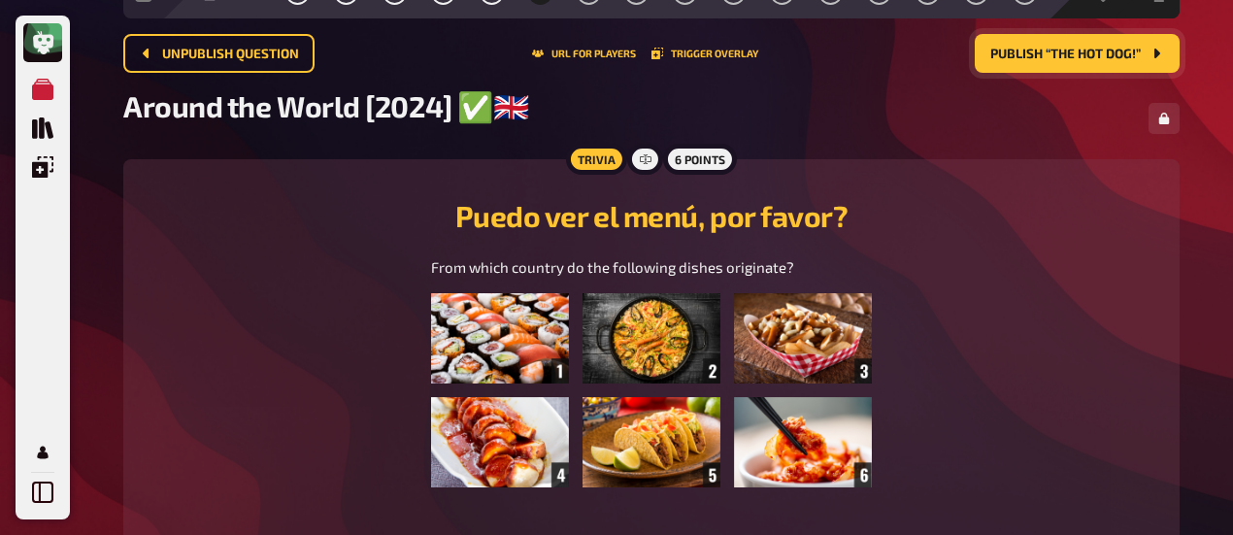
click at [1029, 55] on span "Publish “The Hot Dog!”" at bounding box center [1066, 55] width 151 height 14
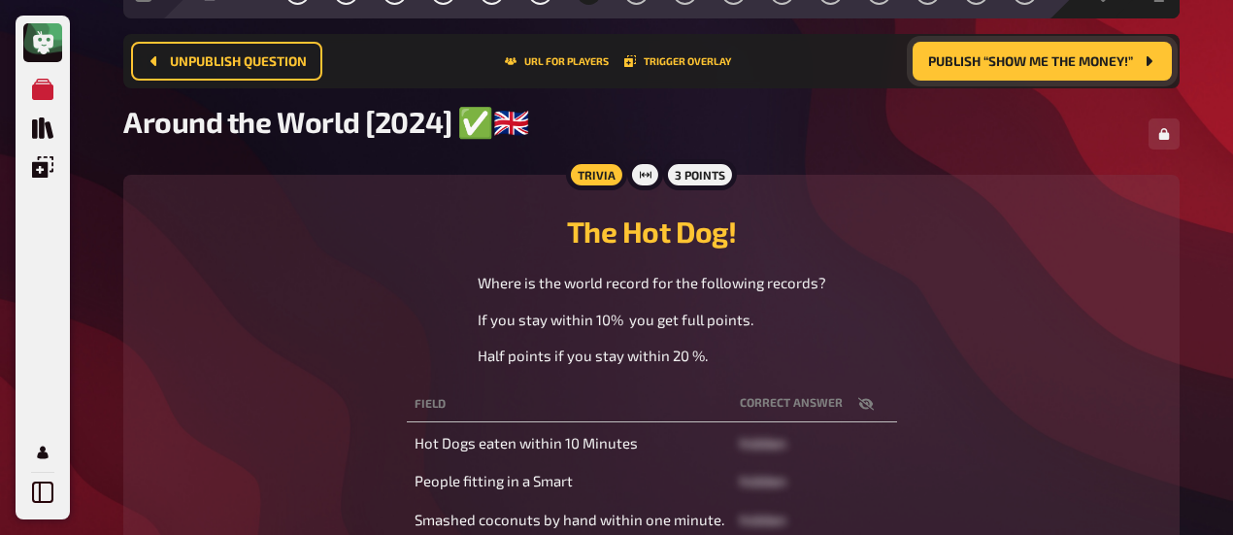
click at [791, 304] on main "Home My Quizzes Around the World [2024] ✅​🇬🇧​ Hosting Setup Edit Content Quiz L…" at bounding box center [651, 355] width 1057 height 878
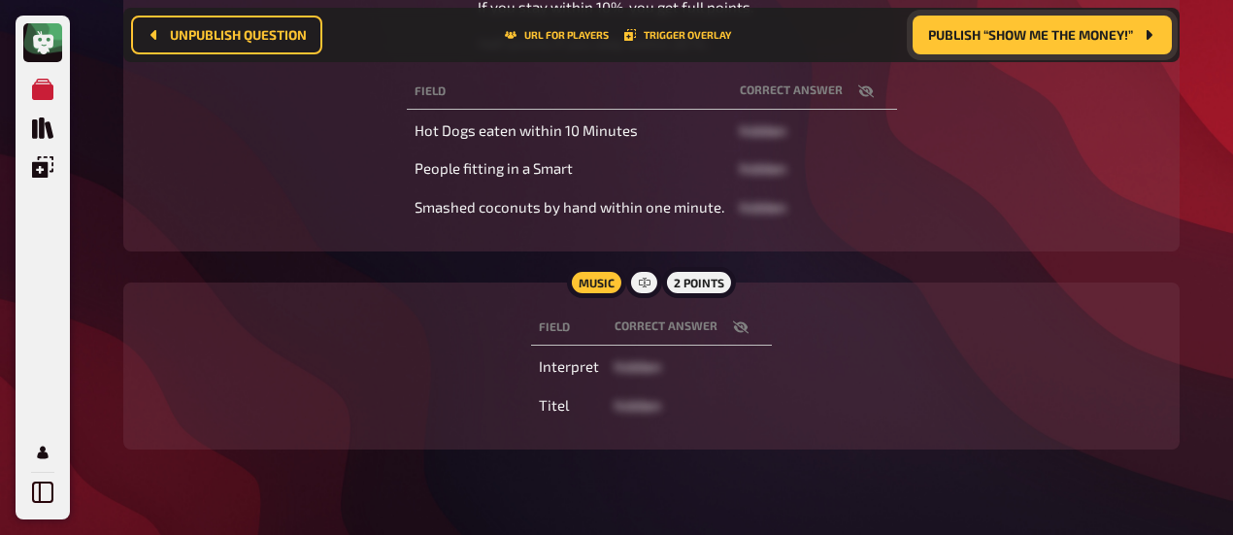
scroll to position [226, 0]
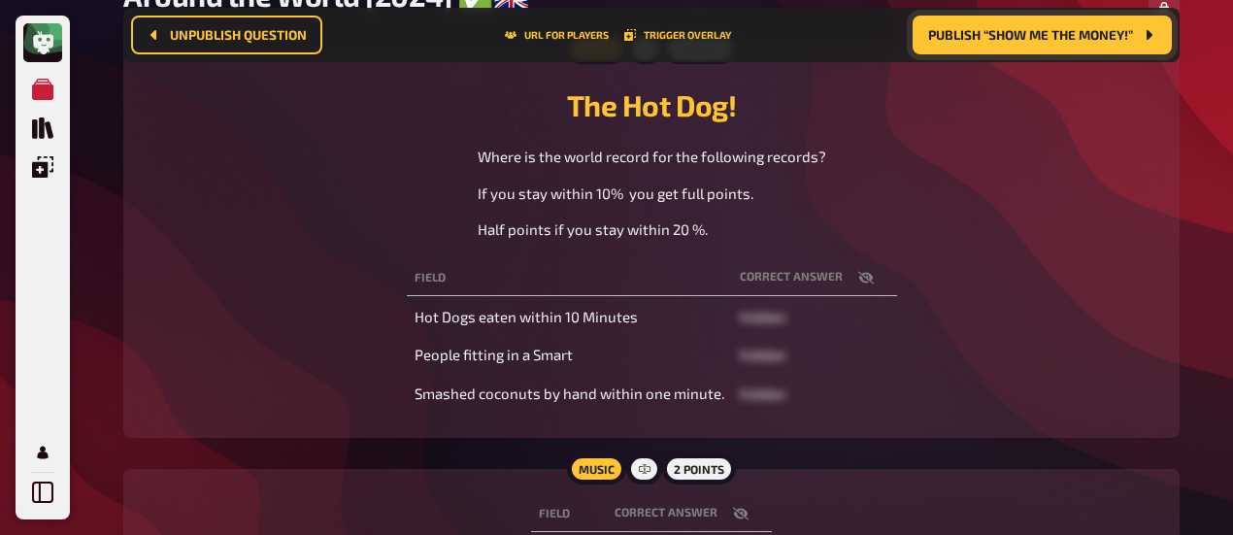
click at [992, 217] on div "Where is the world record for the following records? If you stay within 10% you…" at bounding box center [652, 193] width 1010 height 95
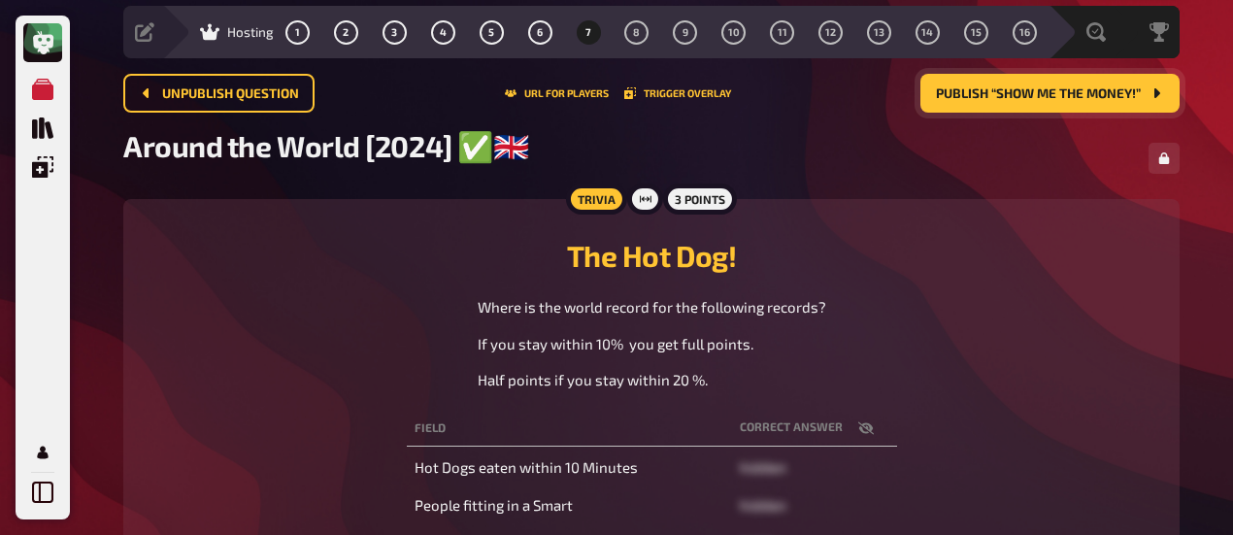
scroll to position [58, 0]
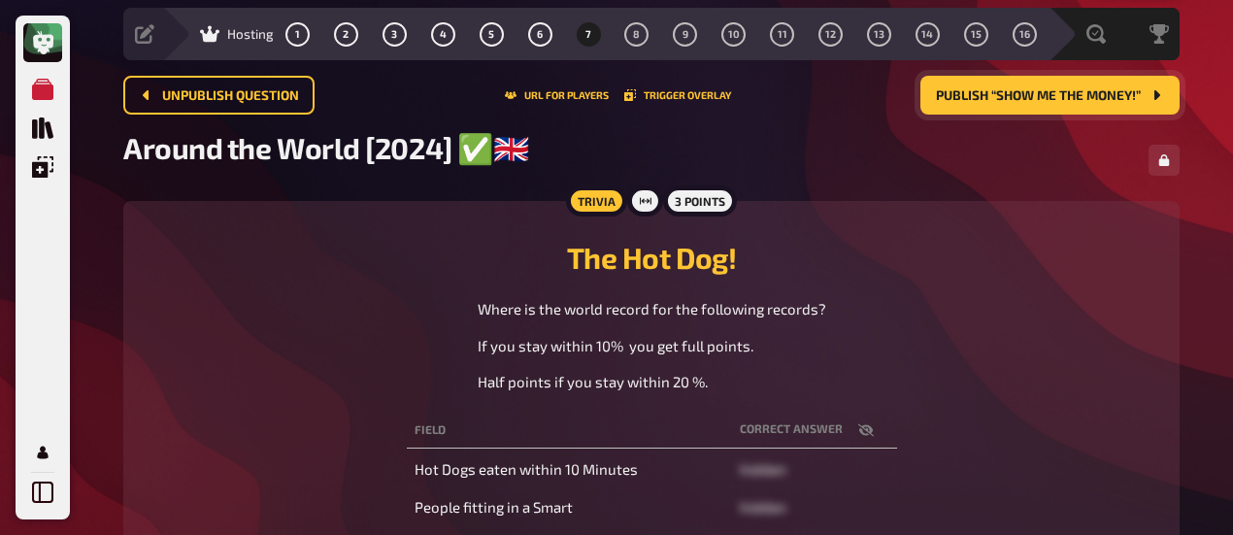
drag, startPoint x: 1089, startPoint y: 108, endPoint x: 1074, endPoint y: 100, distance: 16.5
click at [1074, 100] on button "Publish “Show me the Money!”" at bounding box center [1050, 95] width 259 height 39
click at [1074, 100] on span "Publish “Movies Around the World”" at bounding box center [1018, 96] width 246 height 14
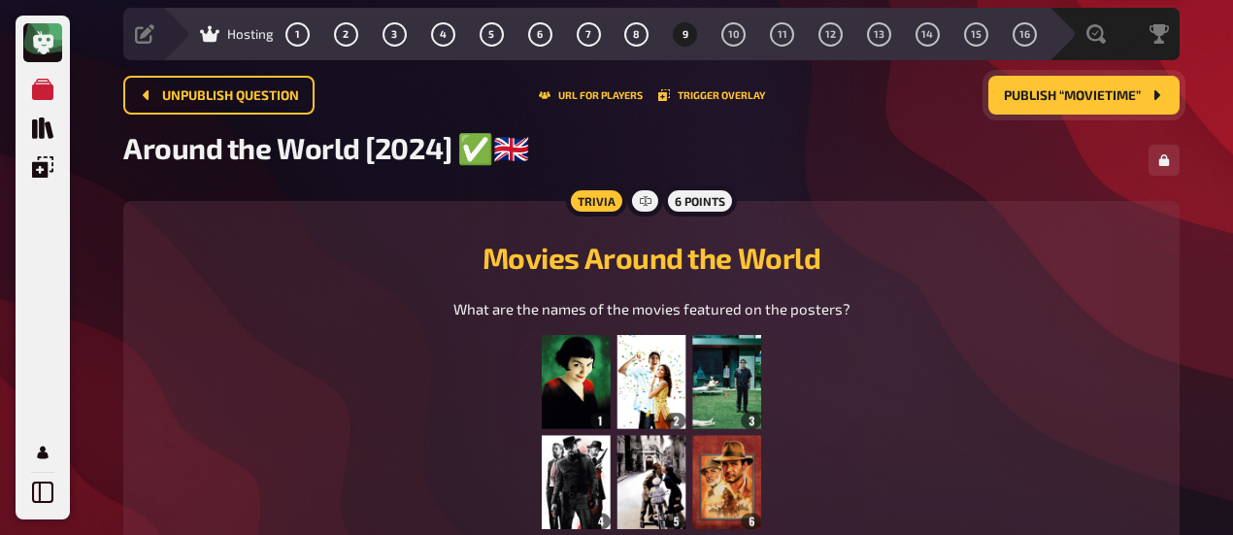
click at [1074, 100] on span "Publish “Movietime”" at bounding box center [1072, 96] width 137 height 14
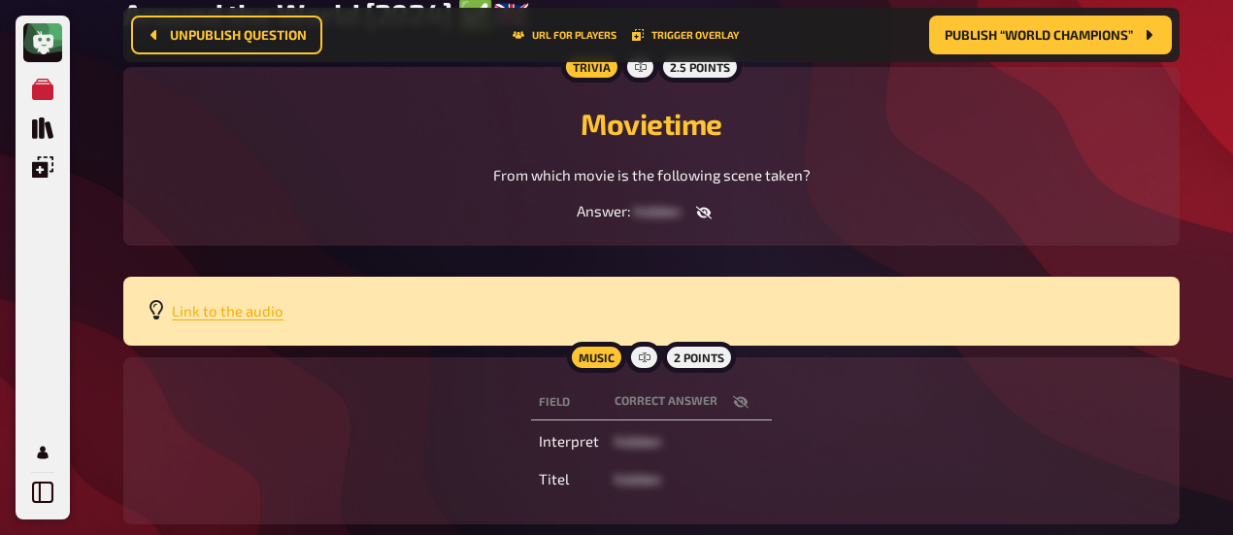
scroll to position [214, 0]
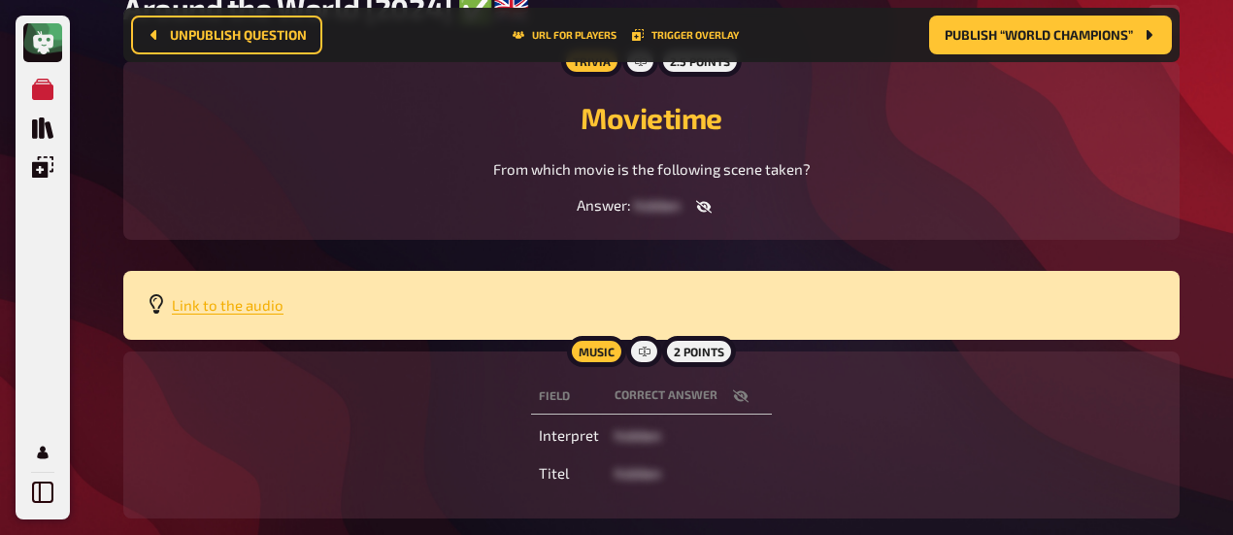
click at [224, 303] on span "Link to the audio" at bounding box center [228, 304] width 112 height 17
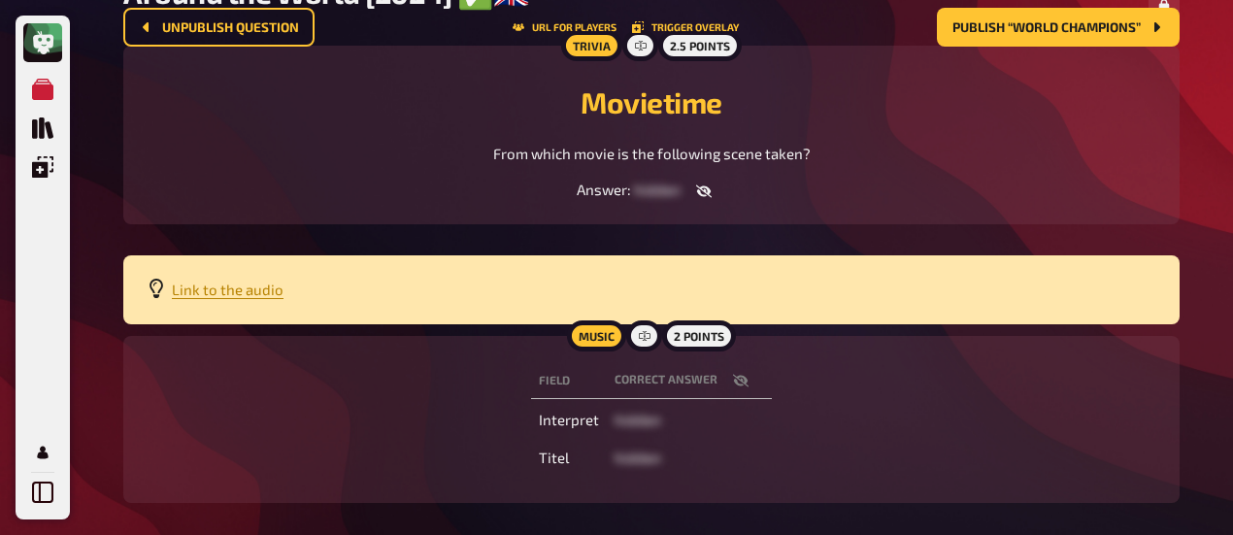
scroll to position [0, 0]
